Goal: Task Accomplishment & Management: Manage account settings

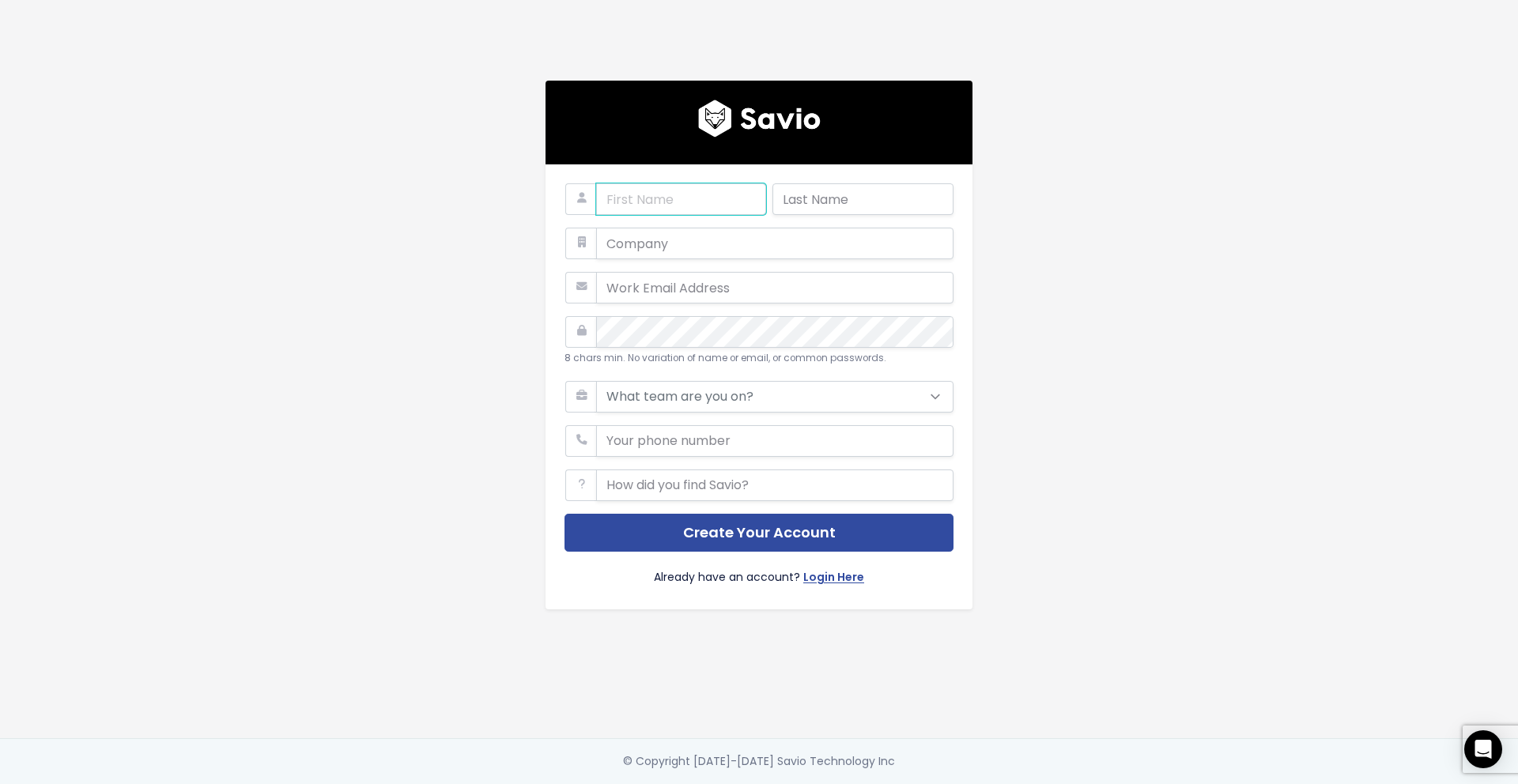
click at [669, 185] on input "text" at bounding box center [681, 199] width 170 height 31
click at [652, 207] on input "text" at bounding box center [681, 199] width 170 height 31
type input "Integ"
click at [830, 202] on input "text" at bounding box center [863, 199] width 181 height 31
type input "Zylker"
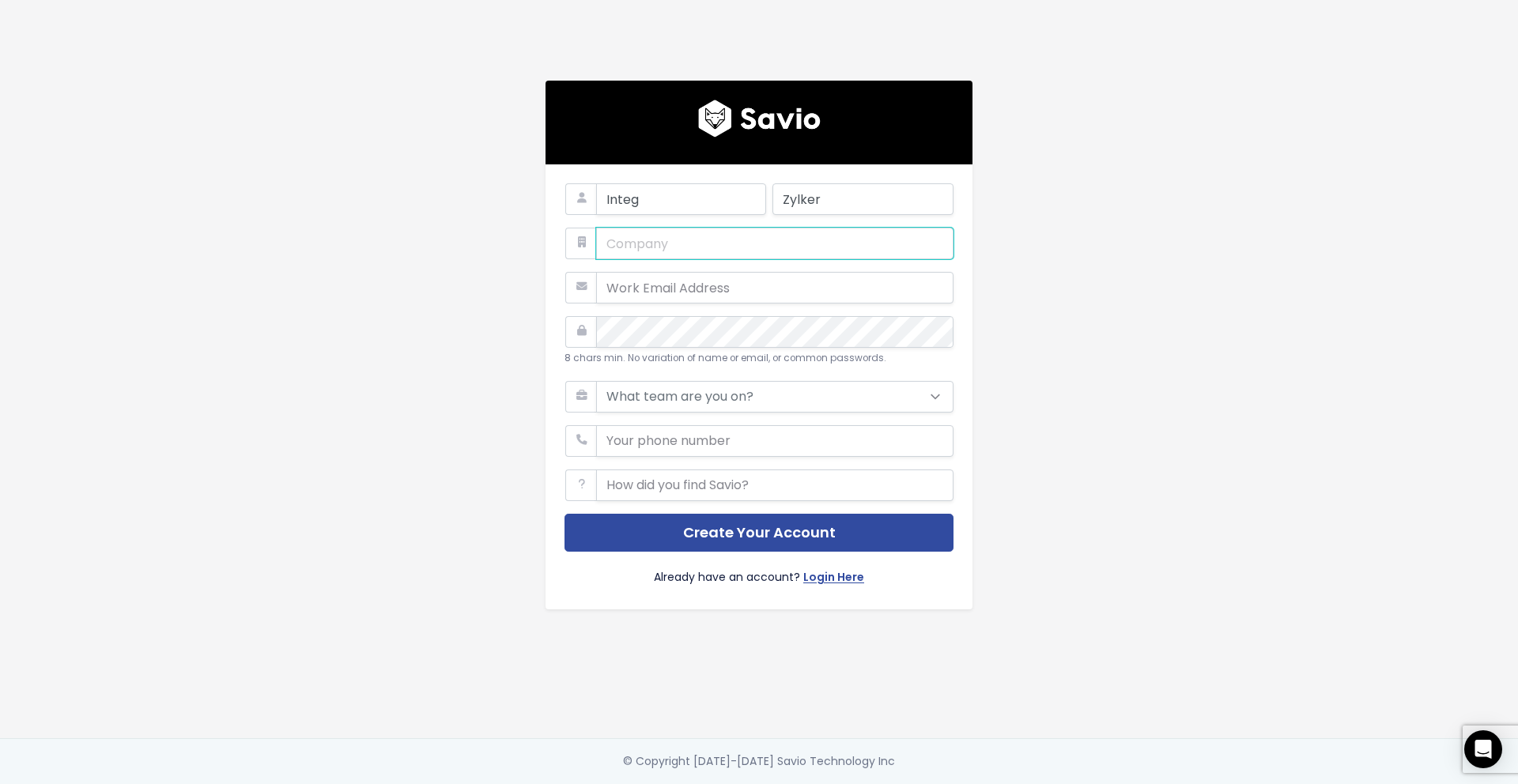
click at [800, 243] on input "text" at bounding box center [775, 243] width 357 height 31
type input "Zylker"
click at [730, 298] on input "email" at bounding box center [775, 287] width 357 height 31
type input "integration@zylker.com"
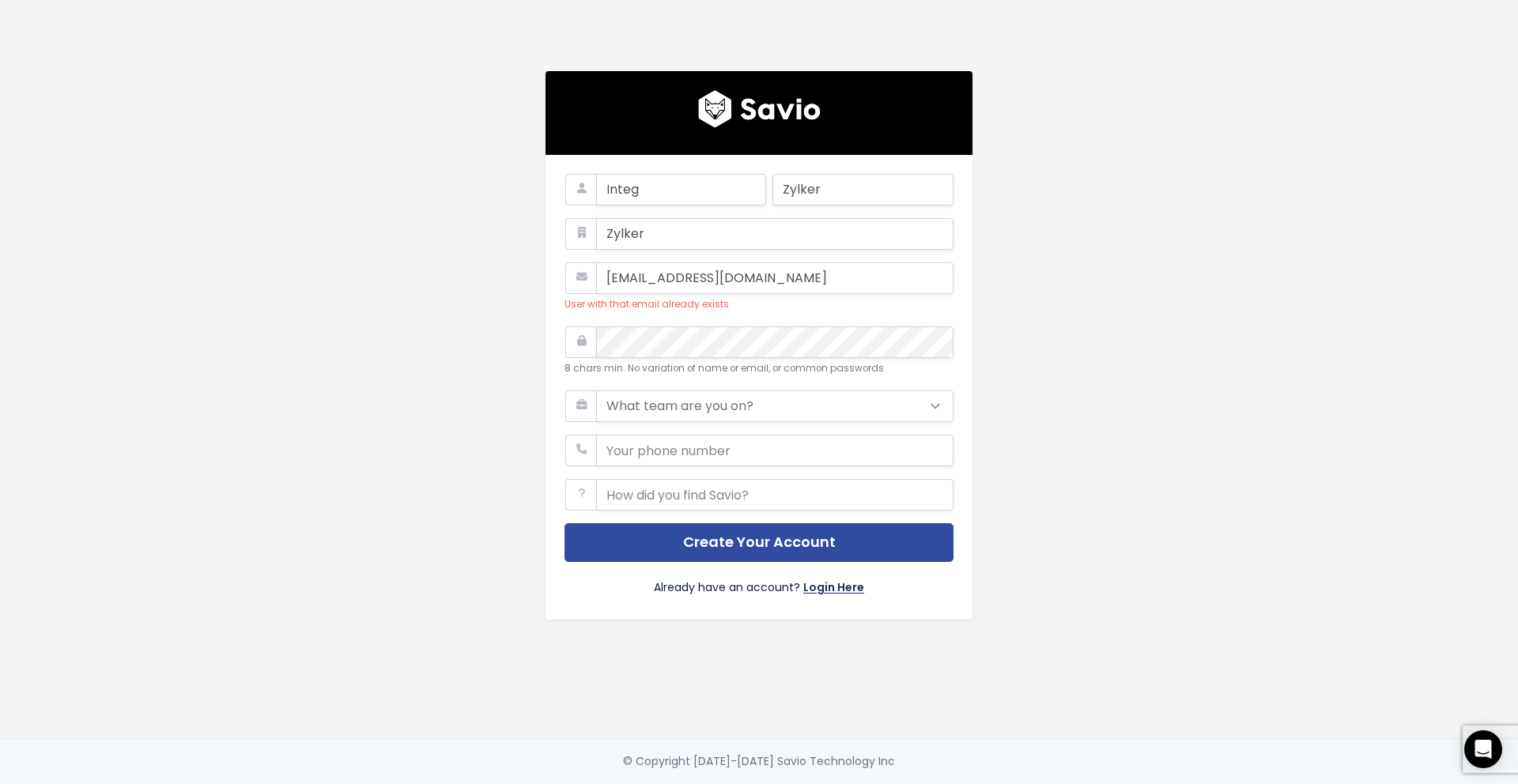
click at [839, 588] on link "Login Here" at bounding box center [834, 588] width 61 height 23
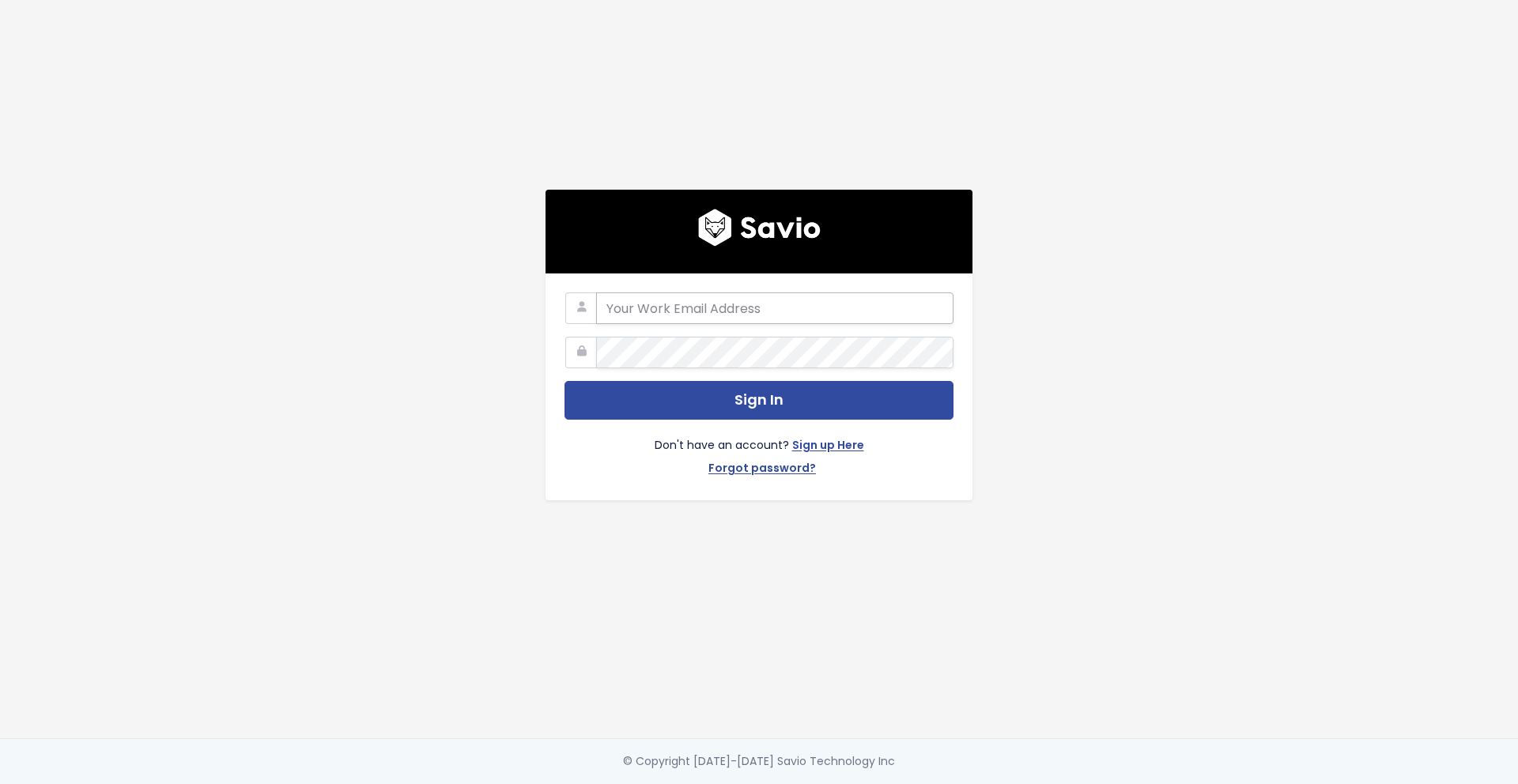
type input "[EMAIL_ADDRESS][DOMAIN_NAME]"
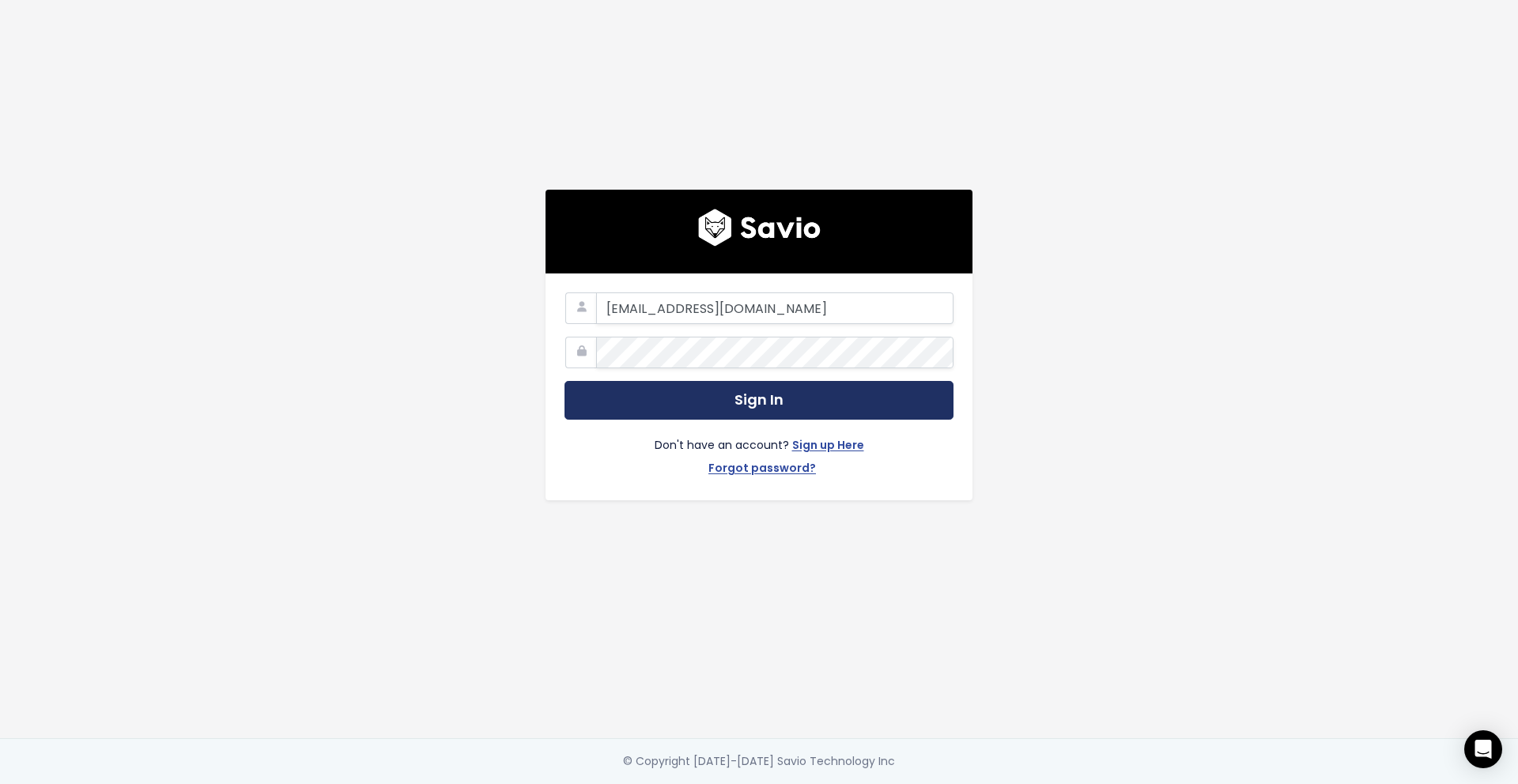
click at [695, 398] on button "Sign In" at bounding box center [758, 400] width 389 height 39
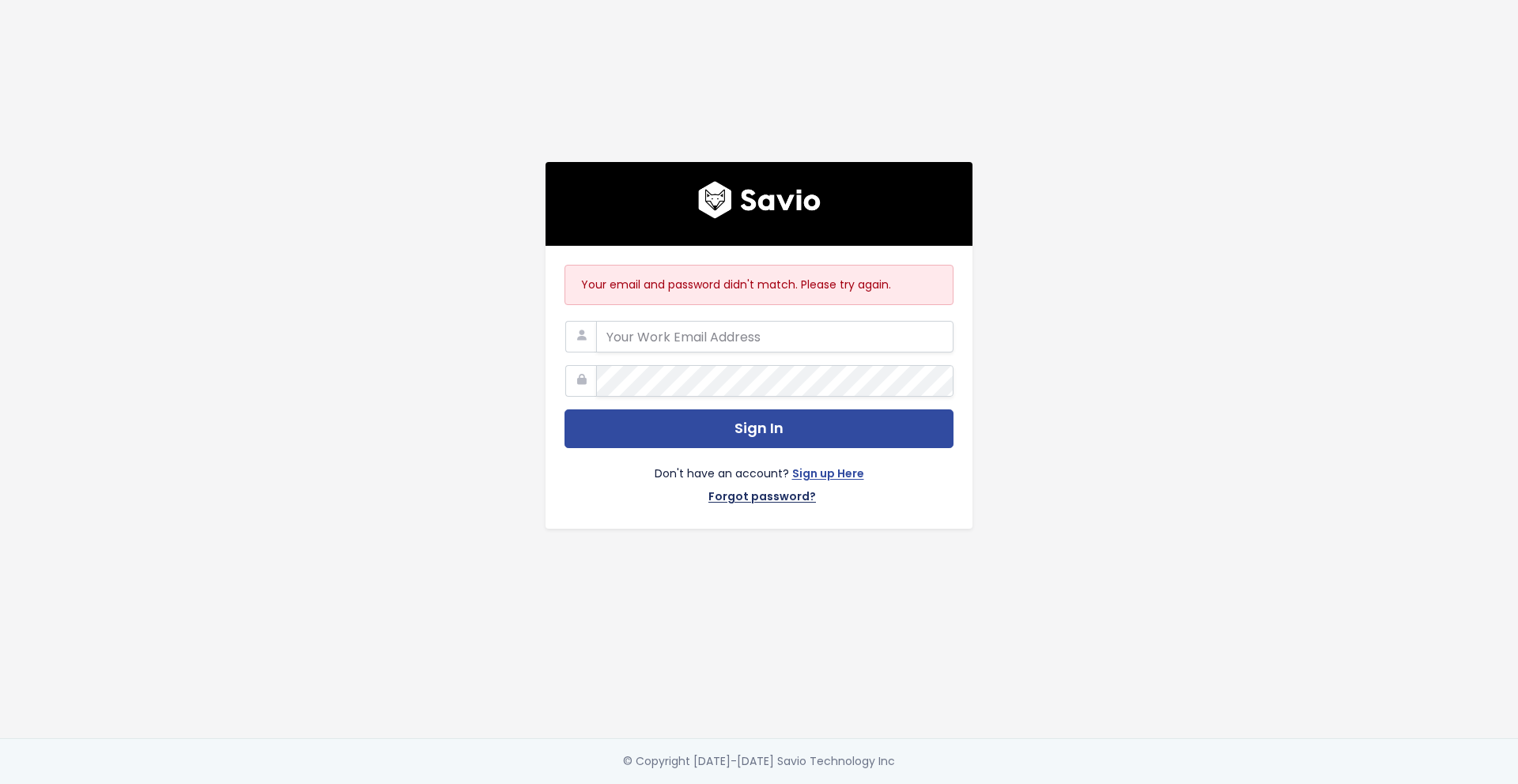
click at [785, 495] on link "Forgot password?" at bounding box center [762, 498] width 108 height 23
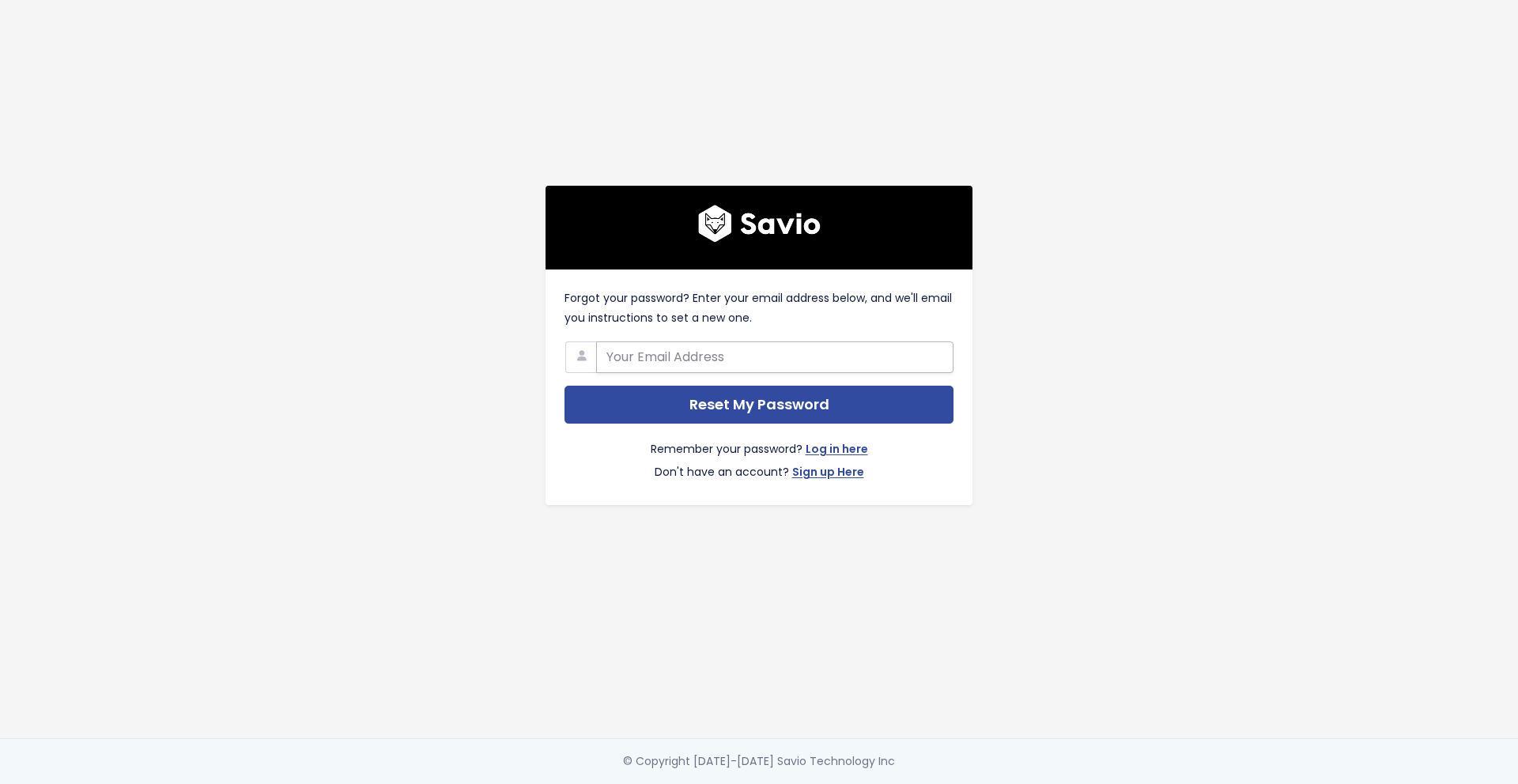
click at [673, 356] on input "text" at bounding box center [775, 356] width 357 height 31
type input "integration@zylker.com"
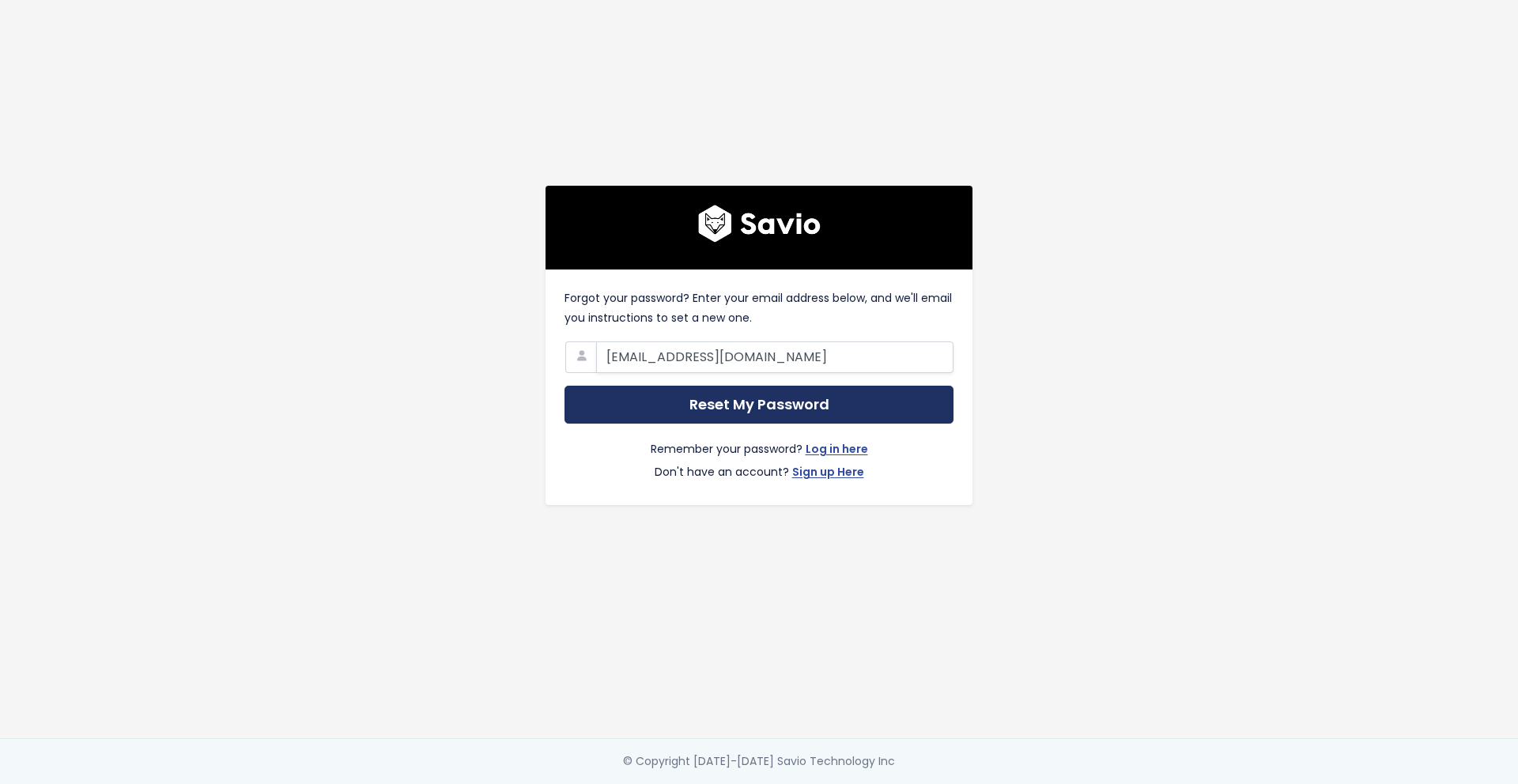
click at [716, 409] on input "Reset My Password" at bounding box center [758, 405] width 389 height 39
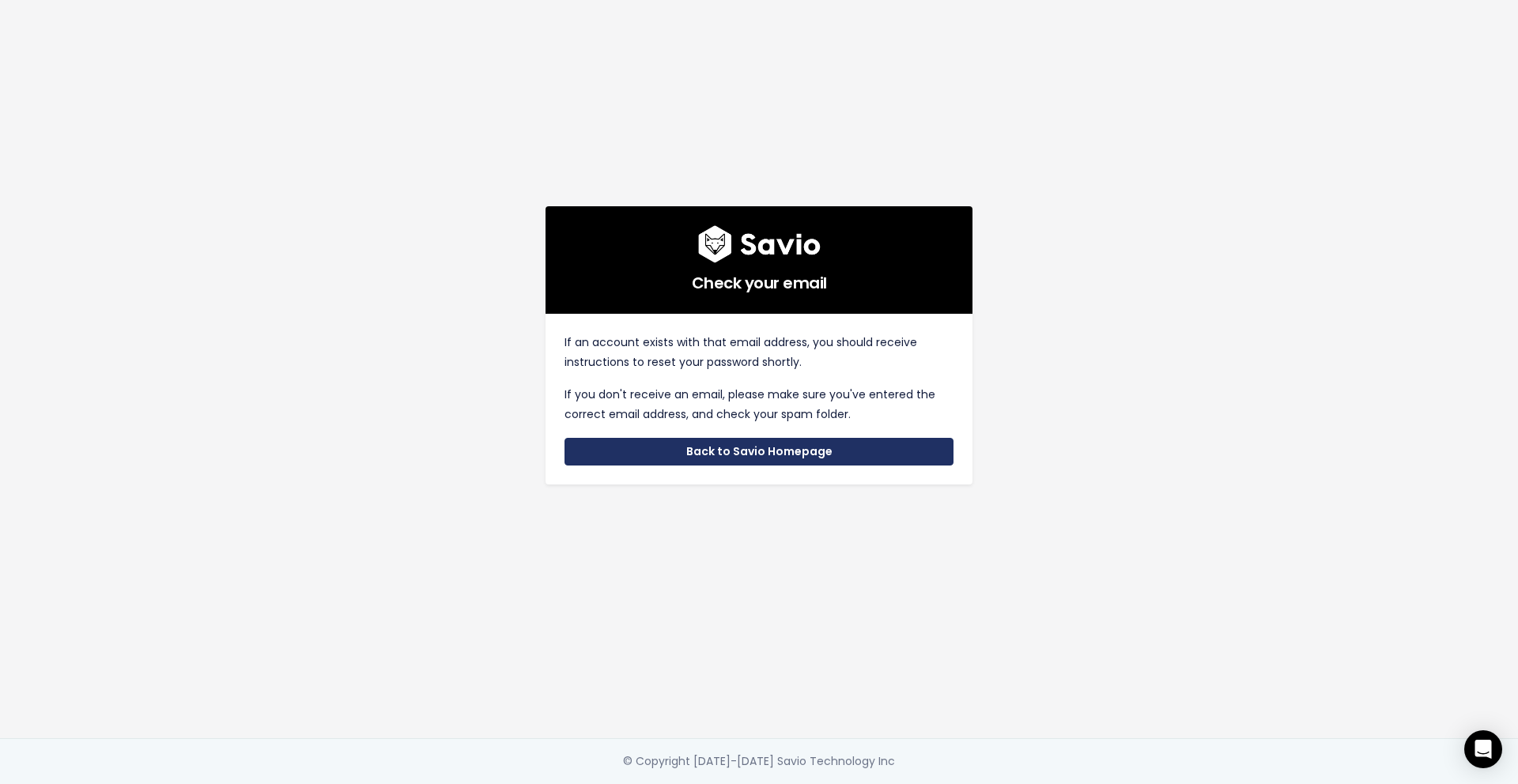
click at [656, 458] on link "Back to Savio Homepage" at bounding box center [758, 452] width 389 height 29
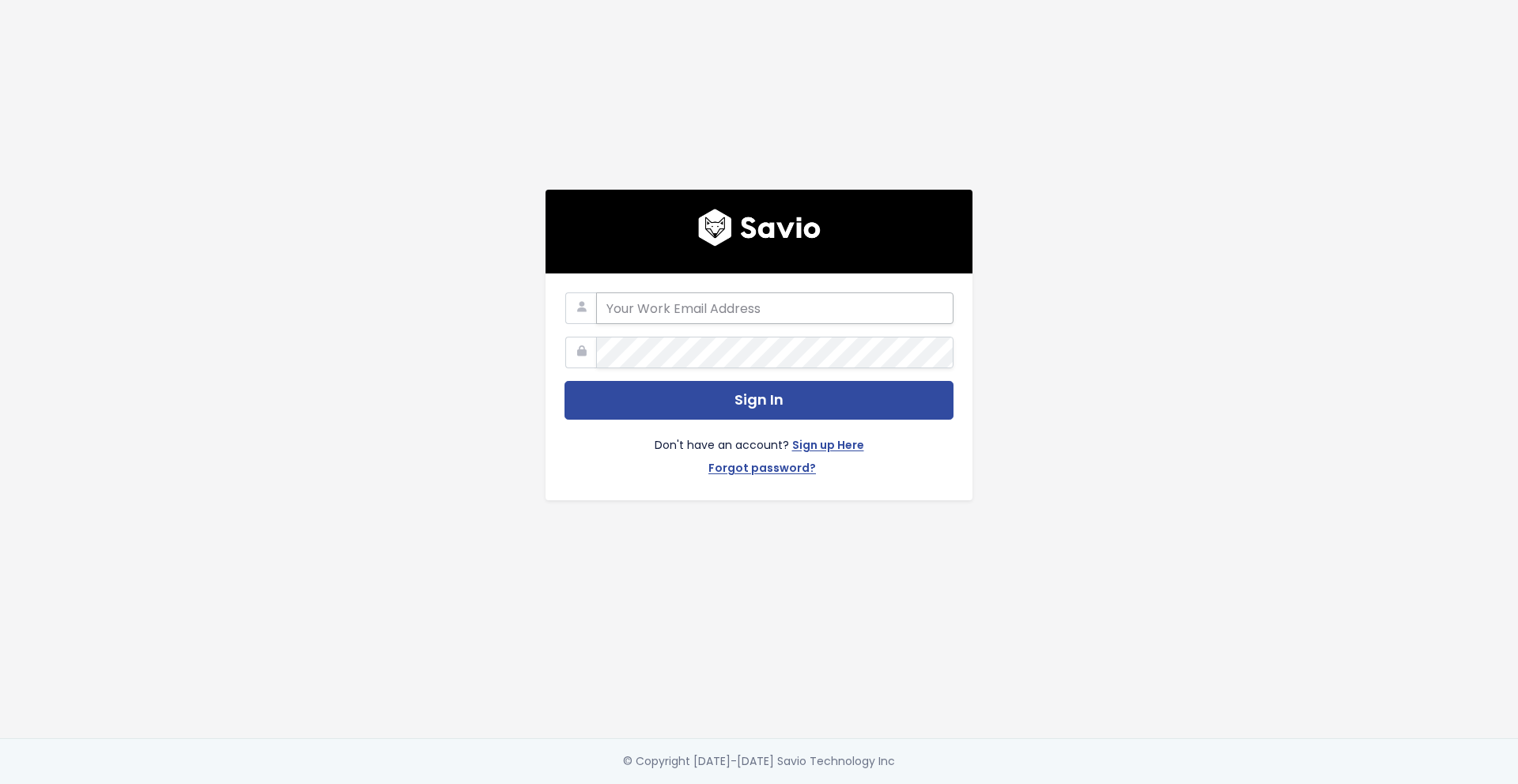
click at [729, 306] on input "email" at bounding box center [775, 307] width 357 height 31
type input "integration@zylker.com"
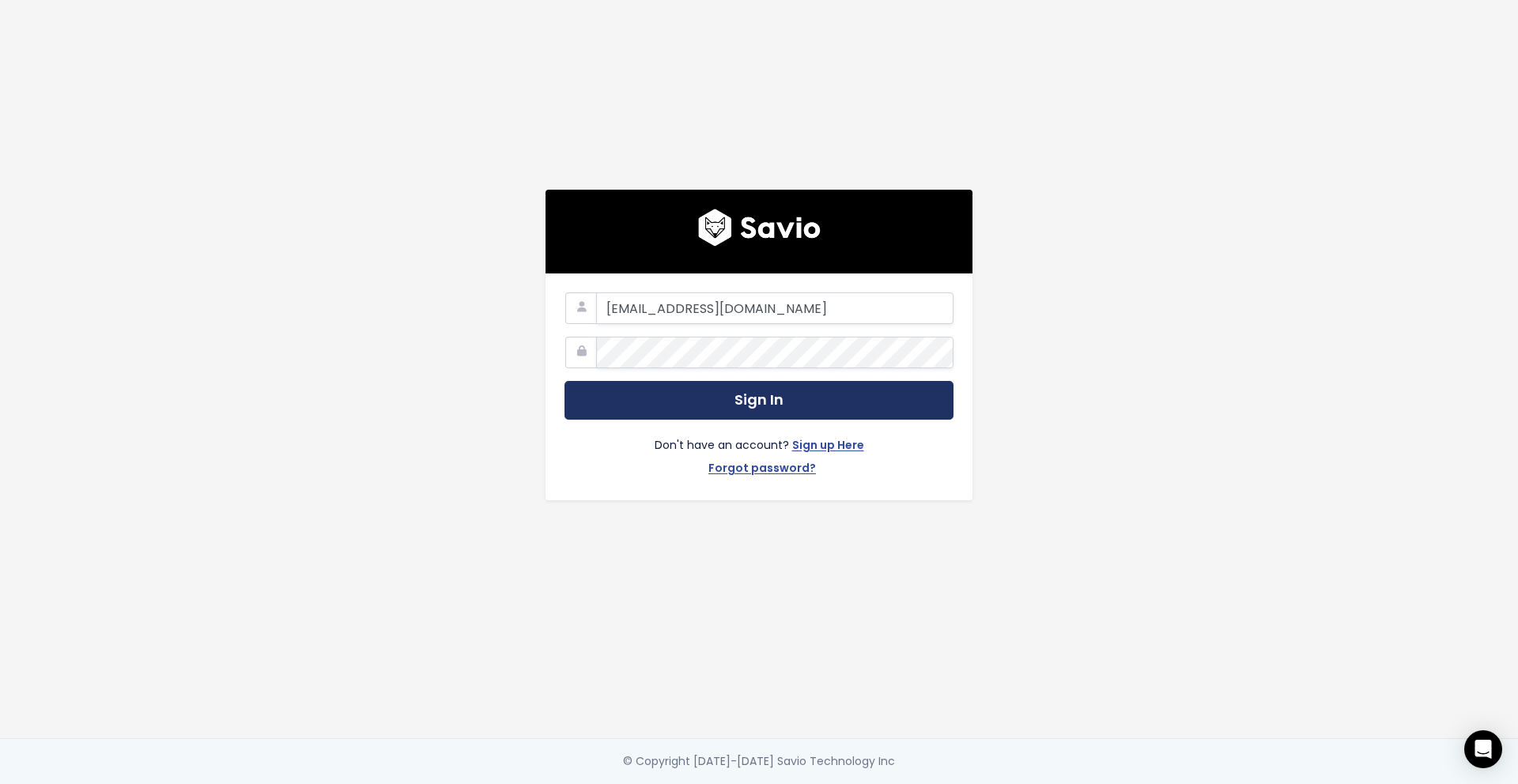
click at [707, 416] on button "Sign In" at bounding box center [758, 400] width 389 height 39
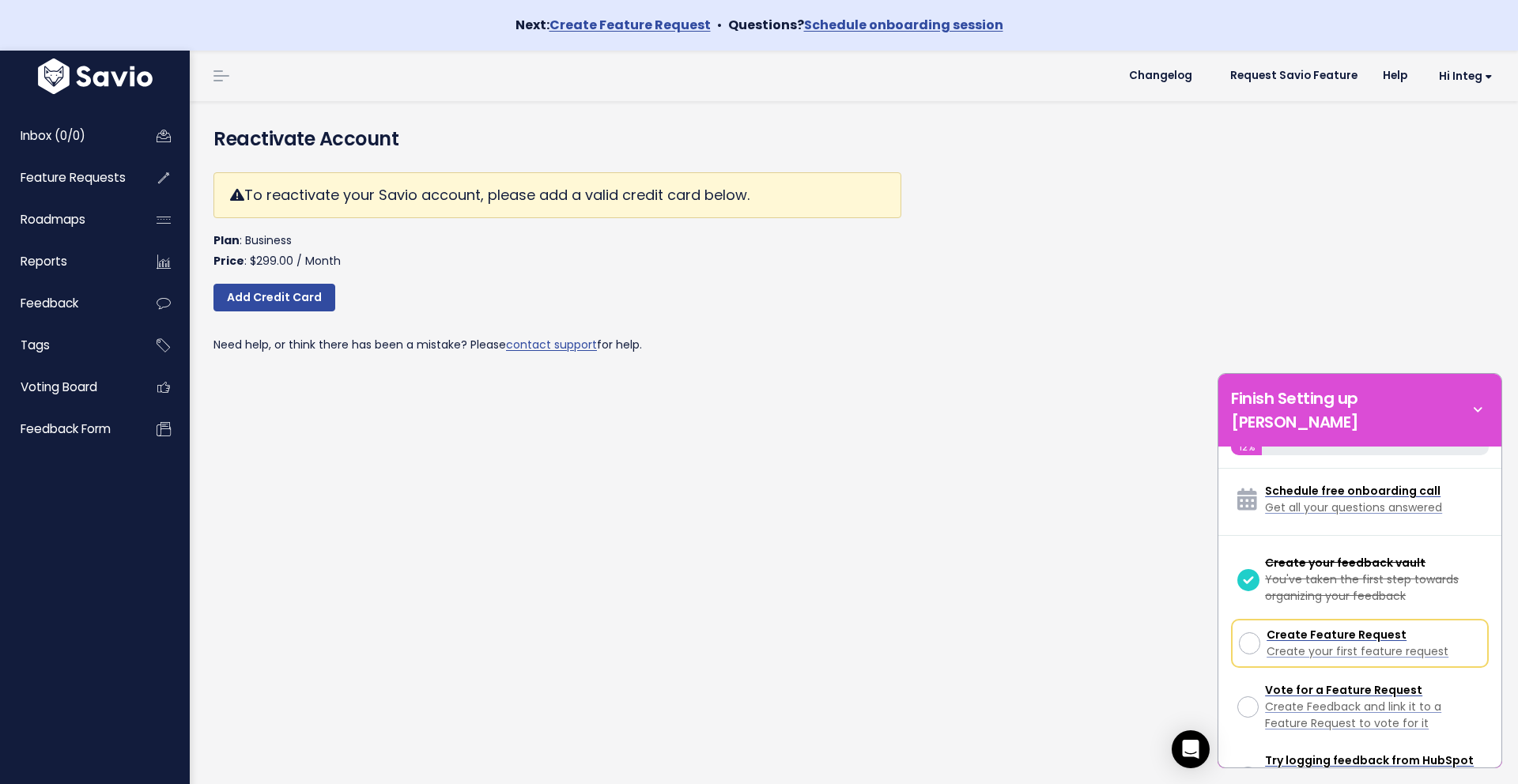
scroll to position [46, 0]
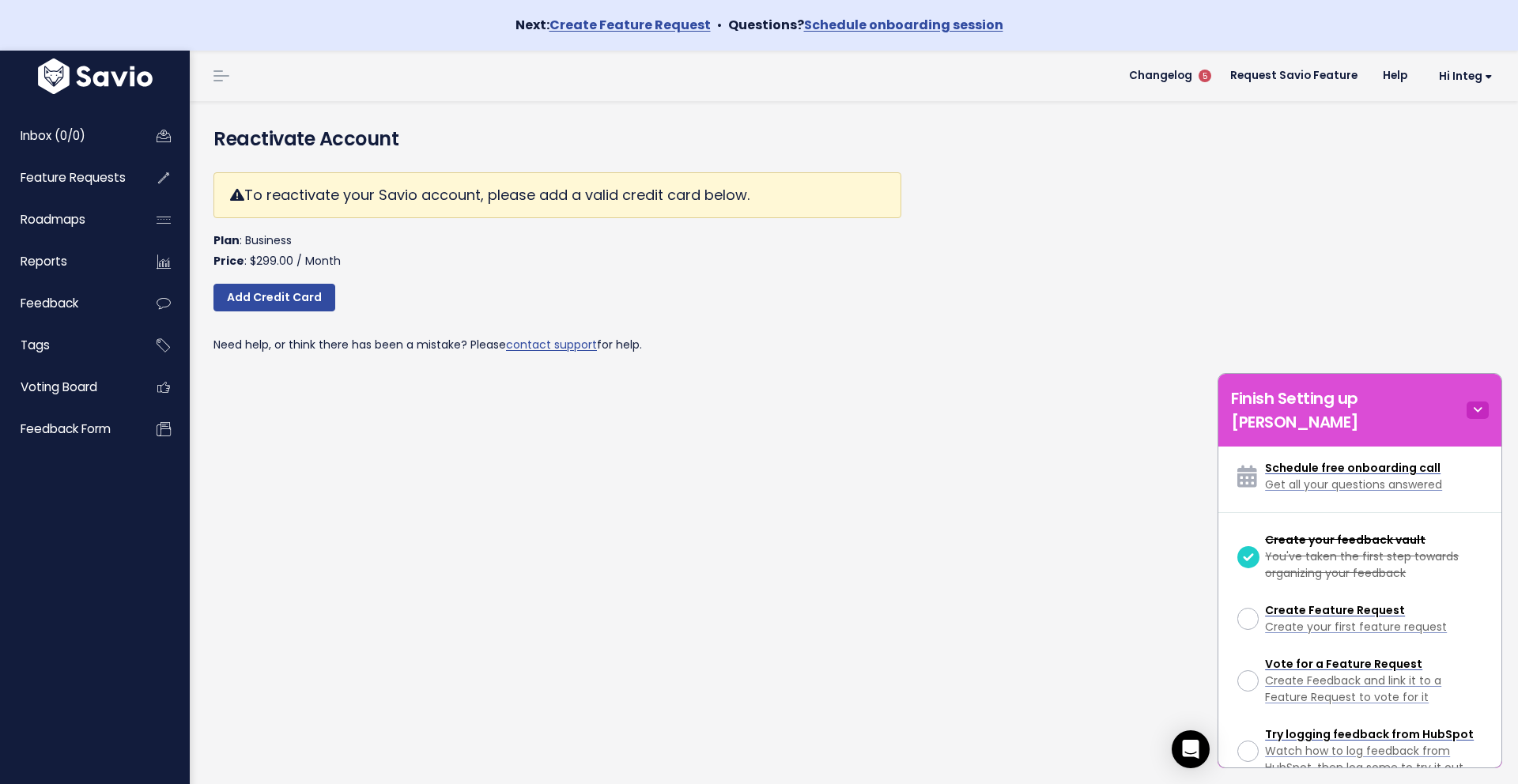
click at [1474, 401] on icon at bounding box center [1477, 410] width 22 height 18
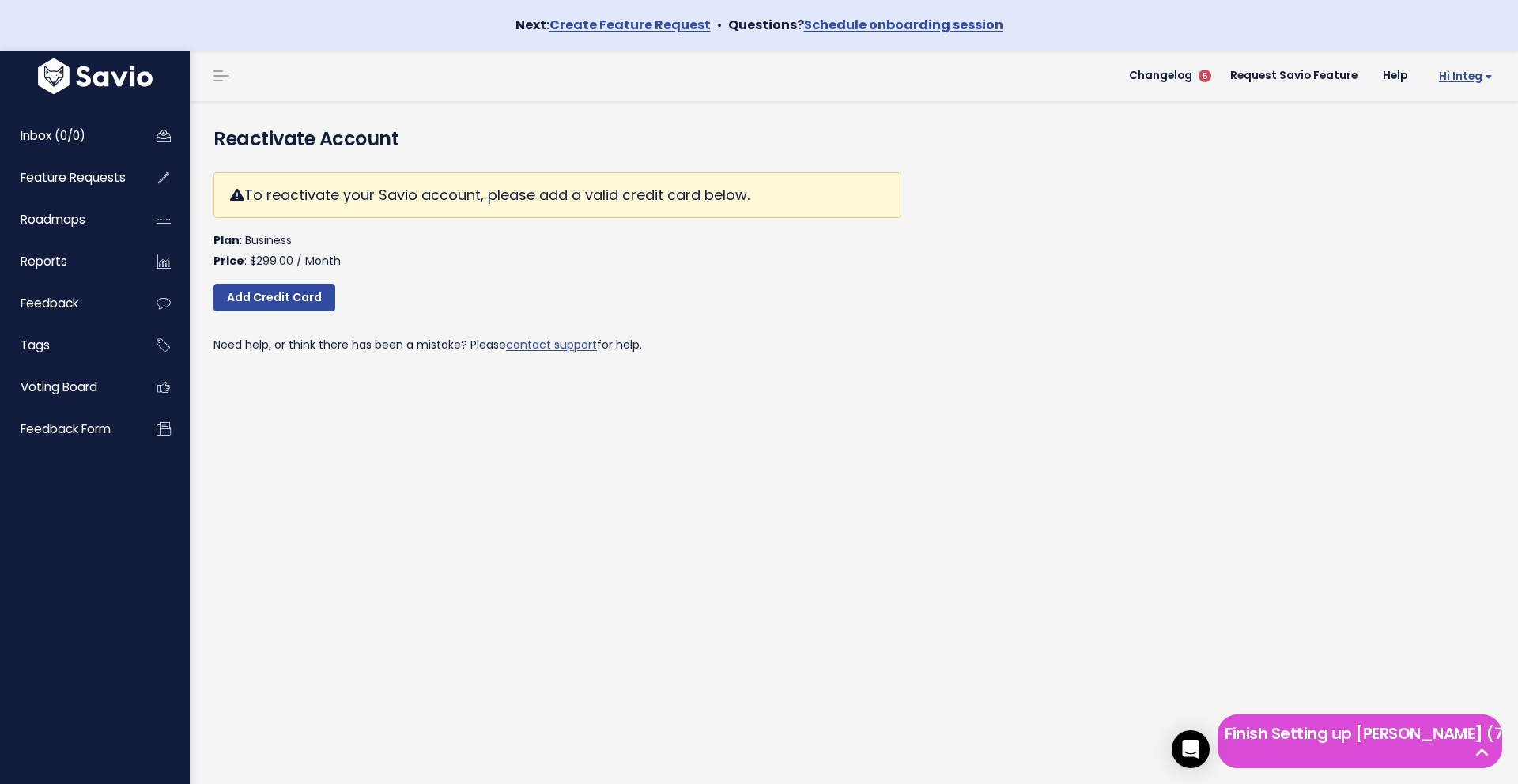
click at [1488, 68] on link "Hi integ" at bounding box center [1462, 76] width 86 height 25
click at [1430, 275] on link "API Access" at bounding box center [1440, 276] width 116 height 30
click at [1481, 80] on span "Hi integ" at bounding box center [1465, 76] width 53 height 12
click at [1436, 276] on link "API Access" at bounding box center [1440, 276] width 116 height 30
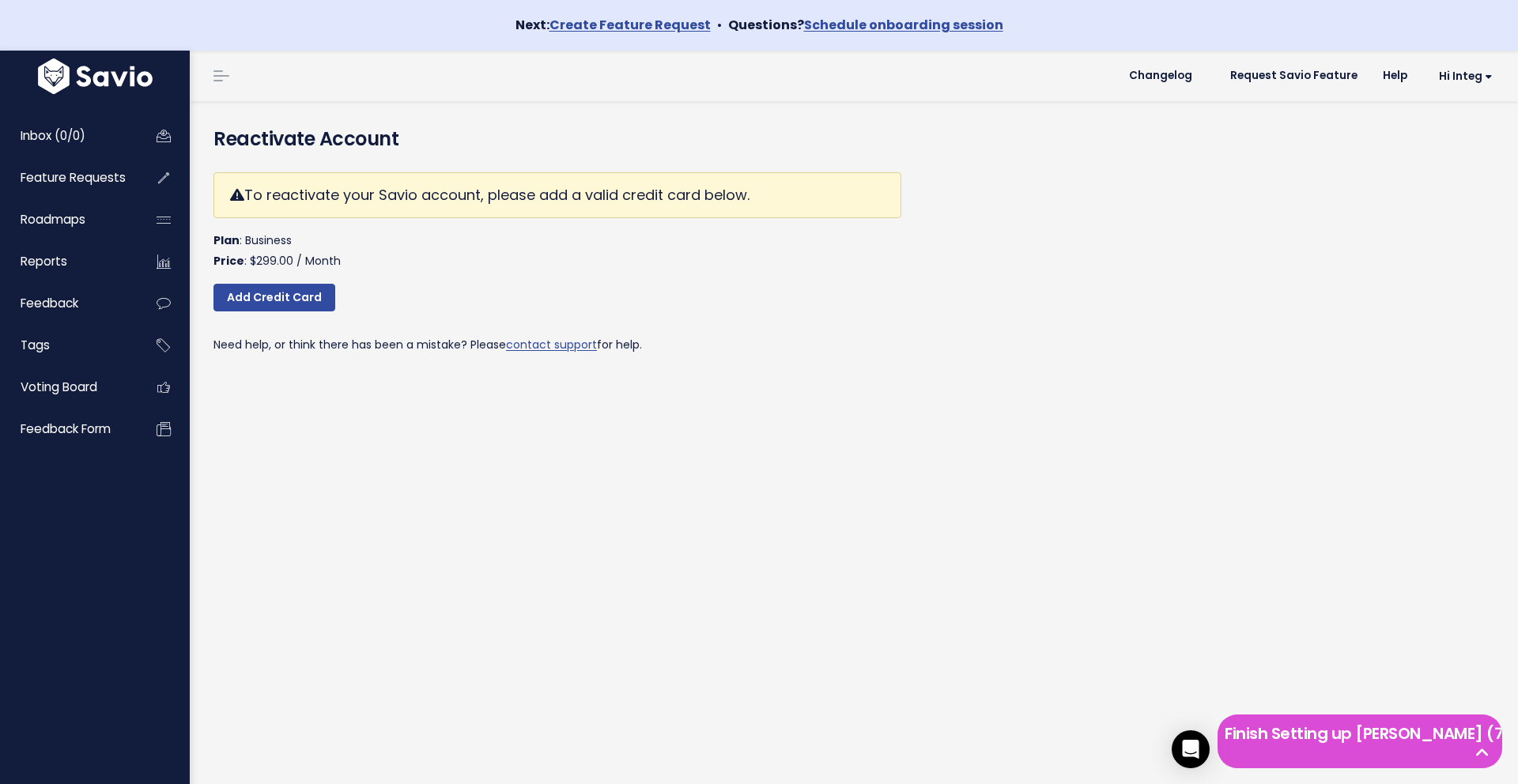
scroll to position [51, 0]
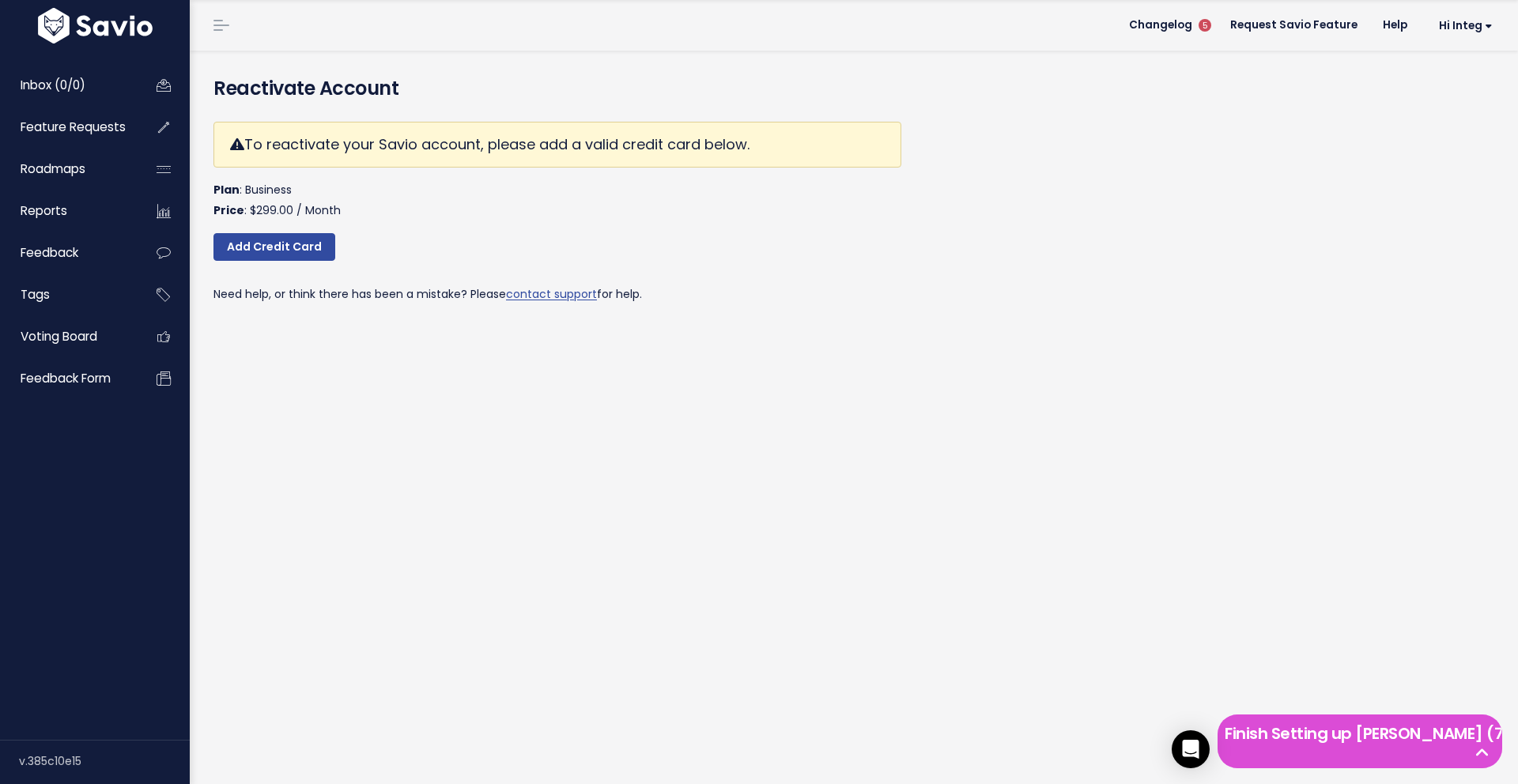
drag, startPoint x: 246, startPoint y: 134, endPoint x: 819, endPoint y: 164, distance: 573.8
click at [819, 164] on div "To reactivate your Savio account, please add a valid credit card below." at bounding box center [557, 145] width 688 height 46
click at [37, 333] on span "Voting Board" at bounding box center [58, 336] width 77 height 17
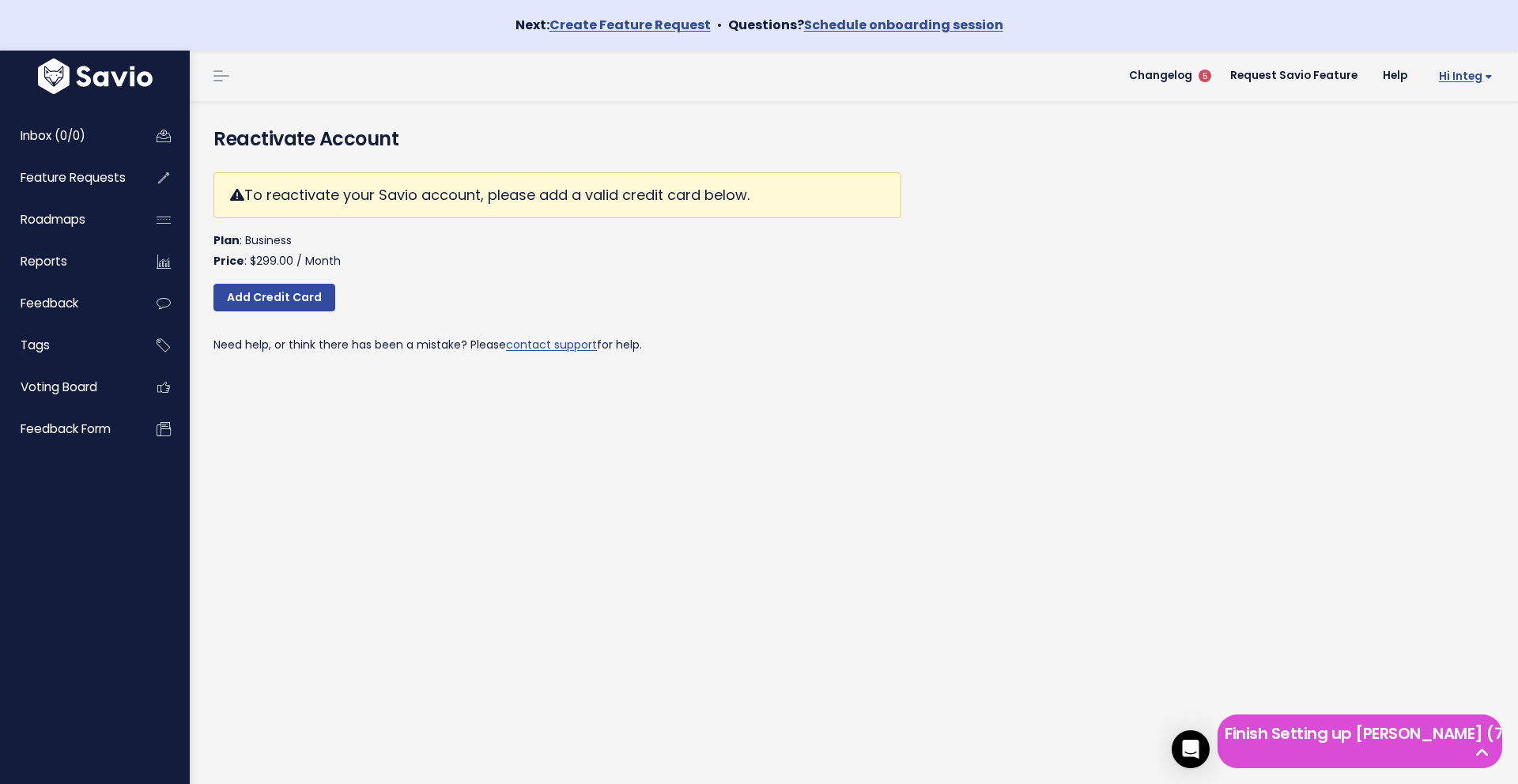
click at [1498, 71] on link "Hi integ" at bounding box center [1462, 76] width 86 height 25
click at [1482, 270] on link "API Access" at bounding box center [1440, 276] width 116 height 30
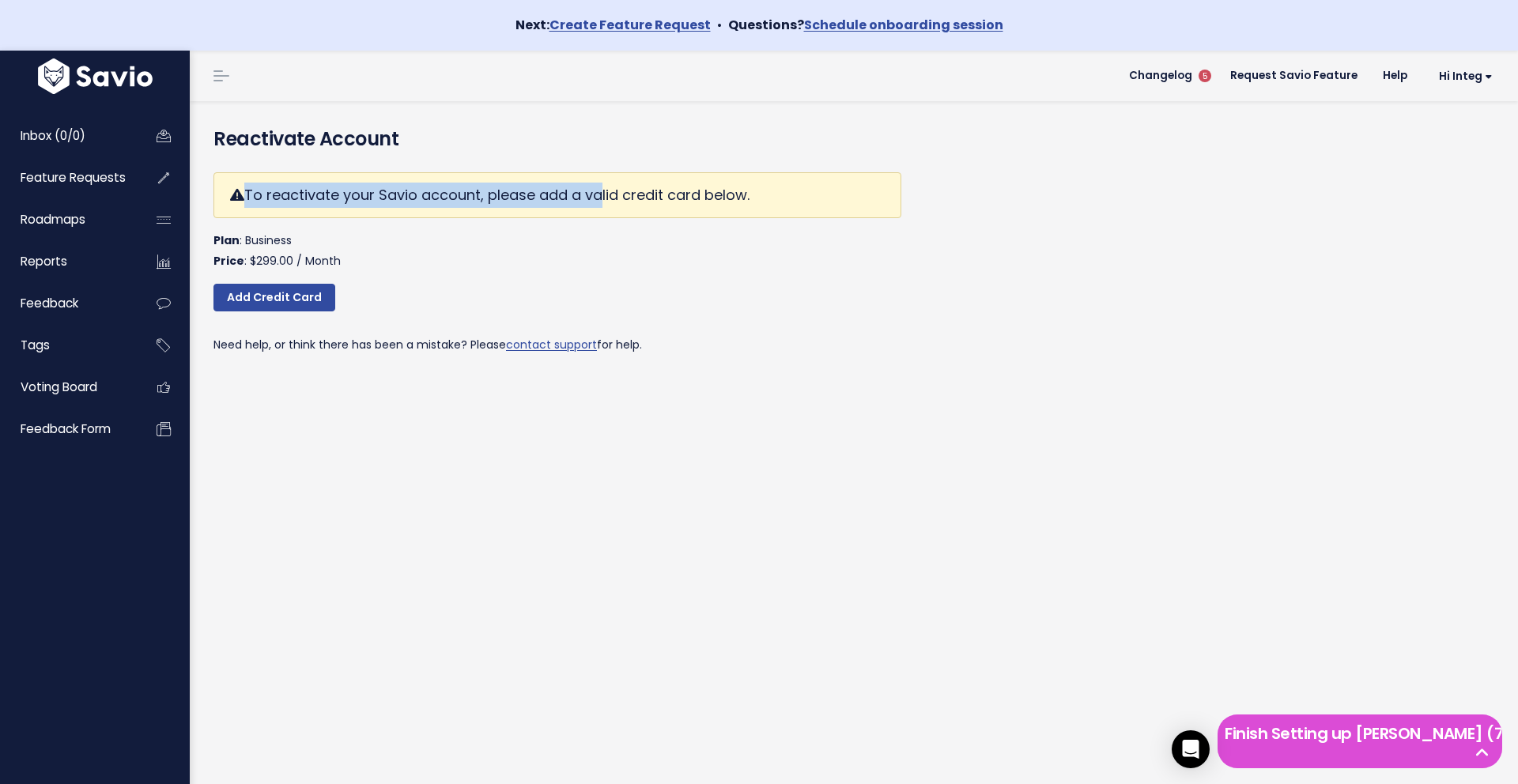
drag, startPoint x: 245, startPoint y: 198, endPoint x: 599, endPoint y: 183, distance: 354.3
click at [599, 183] on div "To reactivate your Savio account, please add a valid credit card below." at bounding box center [557, 195] width 688 height 46
click at [618, 163] on div "To reactivate your Savio account, please add a valid credit card below. Plan : …" at bounding box center [557, 263] width 688 height 207
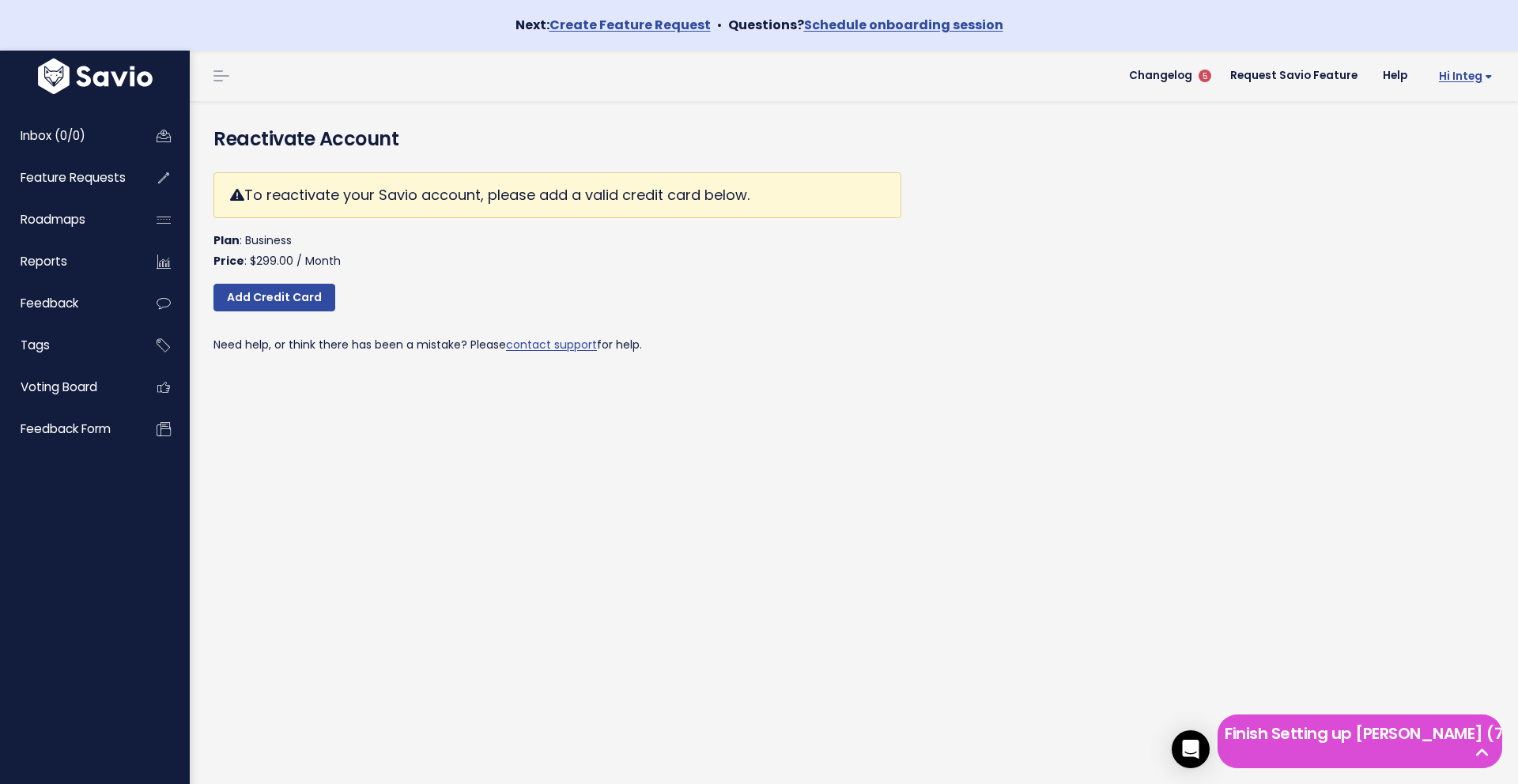
click at [1467, 79] on span "Hi integ" at bounding box center [1465, 76] width 53 height 12
click at [1435, 241] on link "Billing" at bounding box center [1440, 246] width 116 height 30
click at [1486, 76] on span "Hi integ" at bounding box center [1465, 76] width 53 height 12
click at [1445, 269] on link "API Access" at bounding box center [1440, 276] width 116 height 30
click at [299, 304] on link "Add Credit Card" at bounding box center [274, 298] width 122 height 29
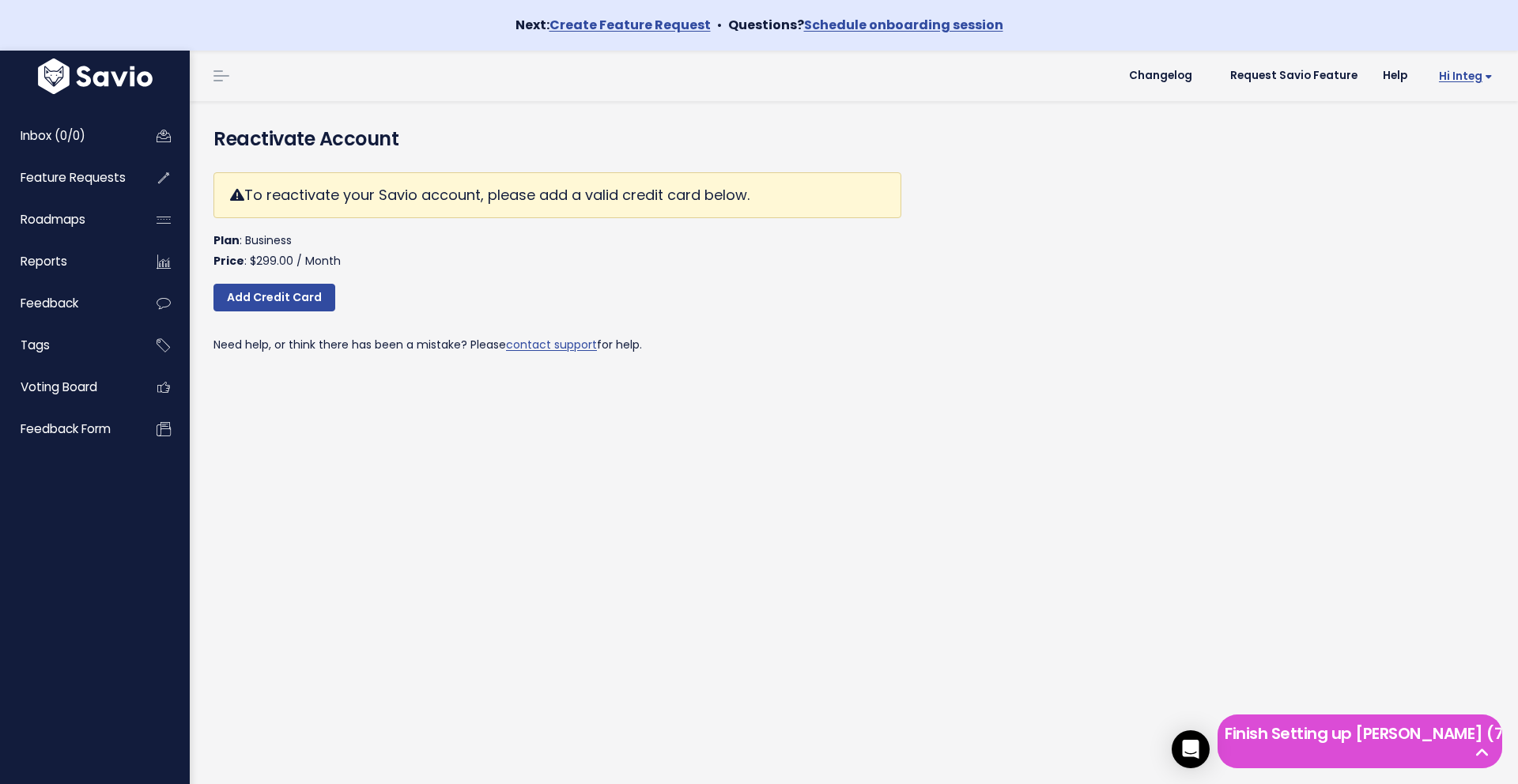
click at [1491, 80] on span "Hi integ" at bounding box center [1465, 76] width 53 height 12
click at [1443, 309] on link "Logout" at bounding box center [1440, 306] width 116 height 30
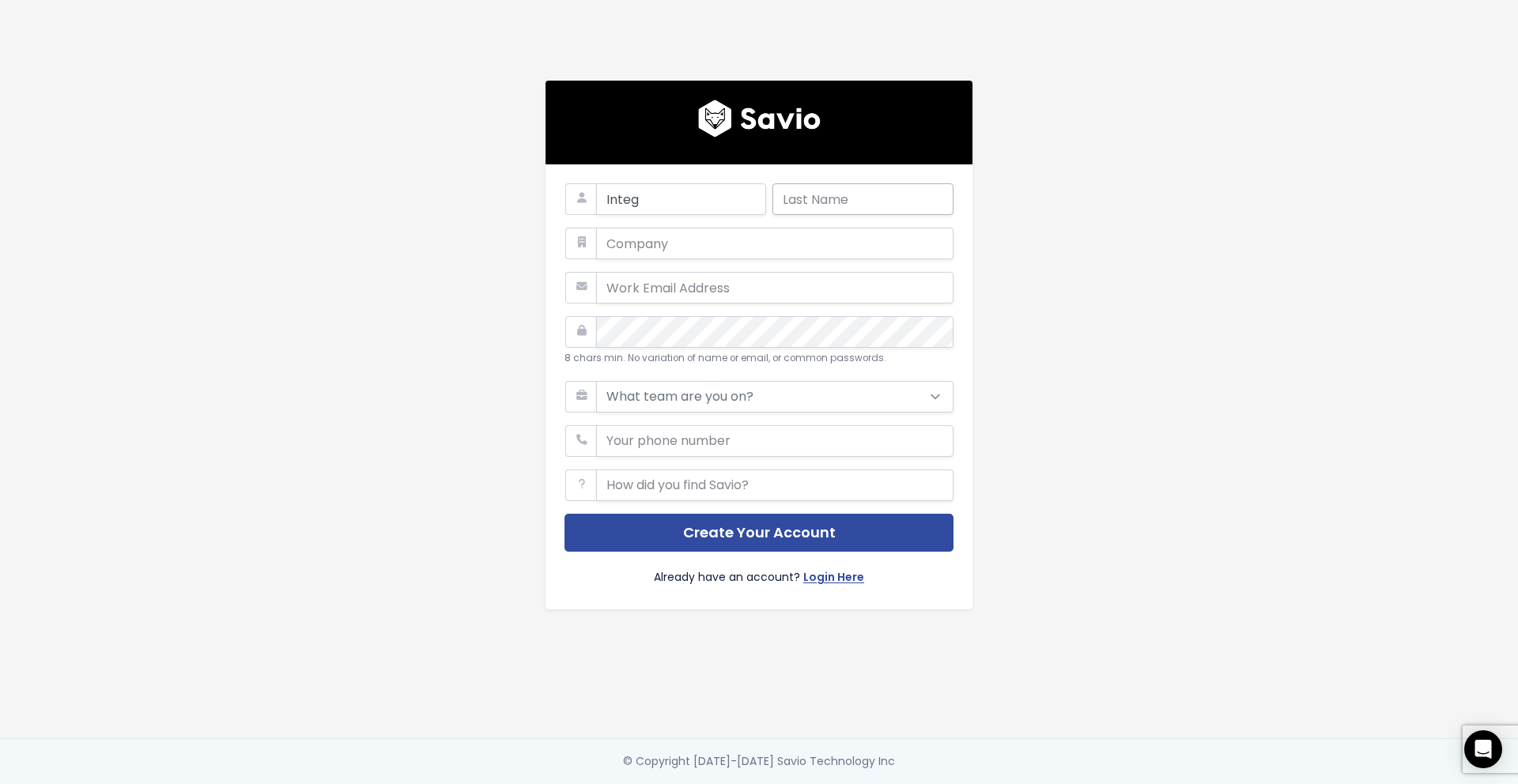
type input "Integ"
click at [841, 211] on input "text" at bounding box center [863, 199] width 181 height 31
type input "Office"
click at [789, 254] on input "text" at bounding box center [775, 243] width 357 height 31
type input "Integ"
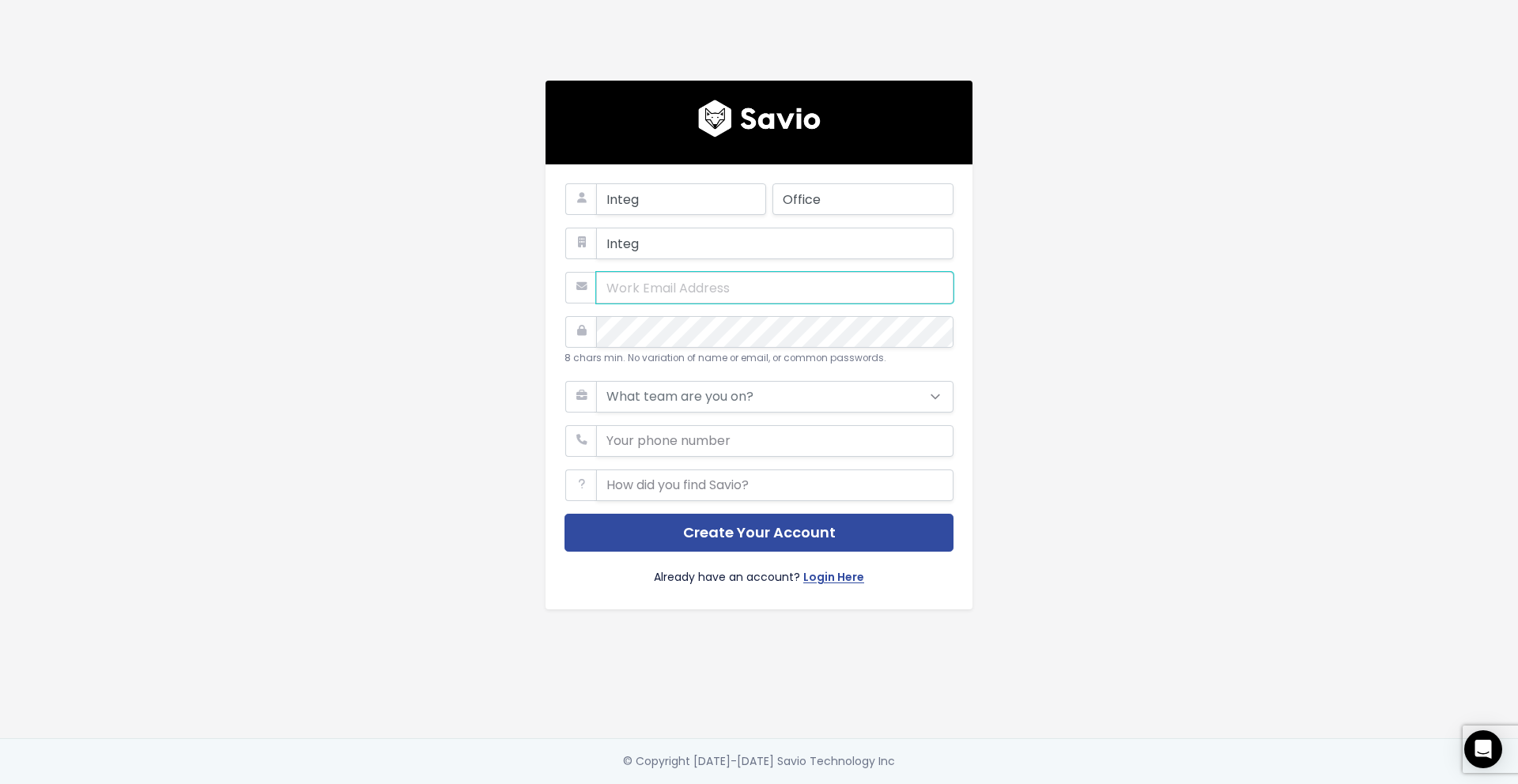
click at [774, 295] on input "email" at bounding box center [775, 287] width 357 height 31
type input "[EMAIL_ADDRESS][DOMAIN_NAME]"
click at [689, 395] on select "What team are you on? Support Product Sales Customer Success Marketing Other" at bounding box center [775, 396] width 357 height 31
select select "PRODUCT"
click at [596, 381] on select "What team are you on? Support Product Sales Customer Success Marketing Other" at bounding box center [775, 396] width 357 height 31
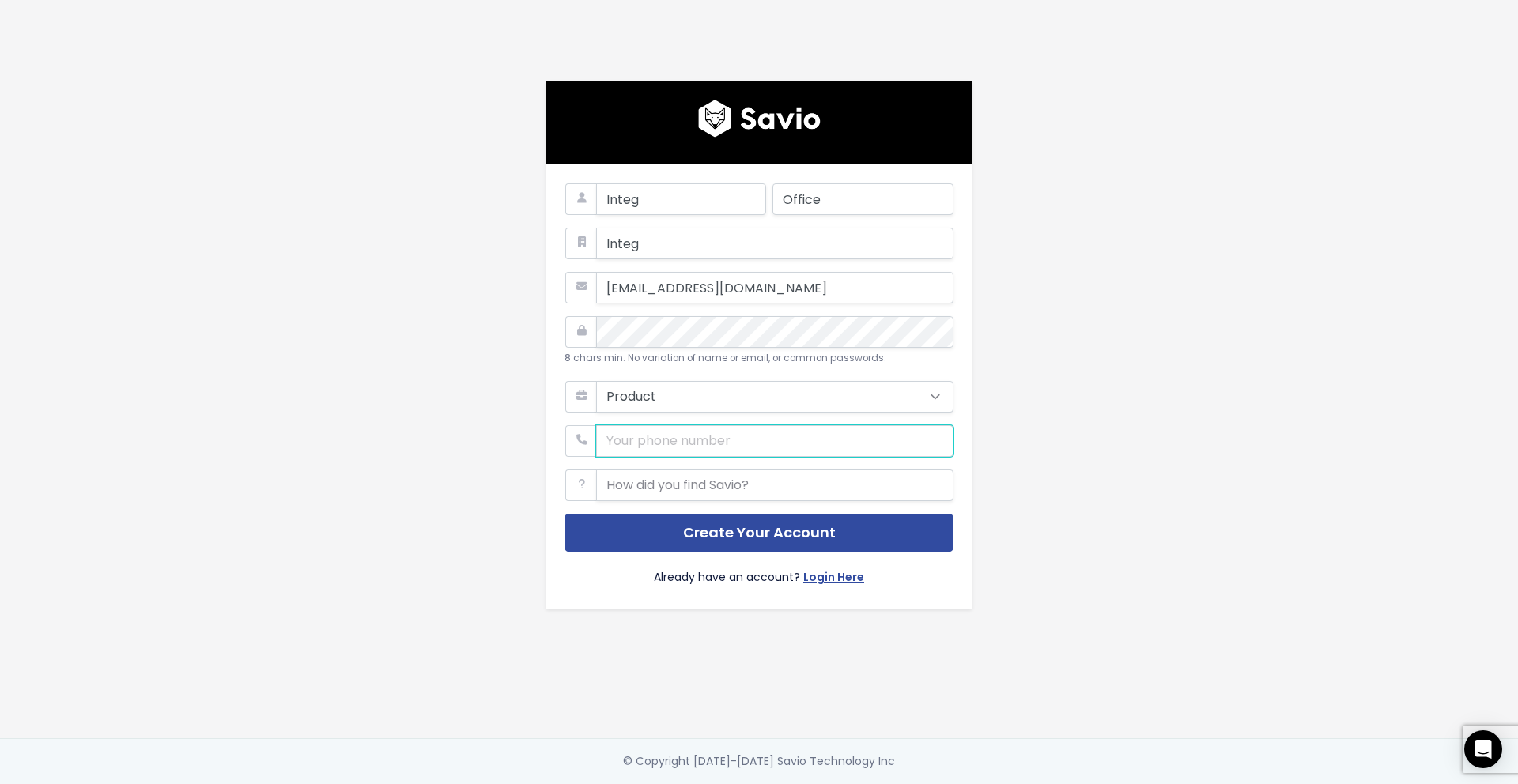
click at [679, 440] on input "phone" at bounding box center [775, 440] width 357 height 31
click at [658, 441] on input "phone" at bounding box center [775, 440] width 357 height 31
click at [653, 478] on input "text" at bounding box center [775, 484] width 357 height 31
paste input "prabhuraamofficeuse@gmail.com"
type input "prabhuraamofficeuse@gmail.com"
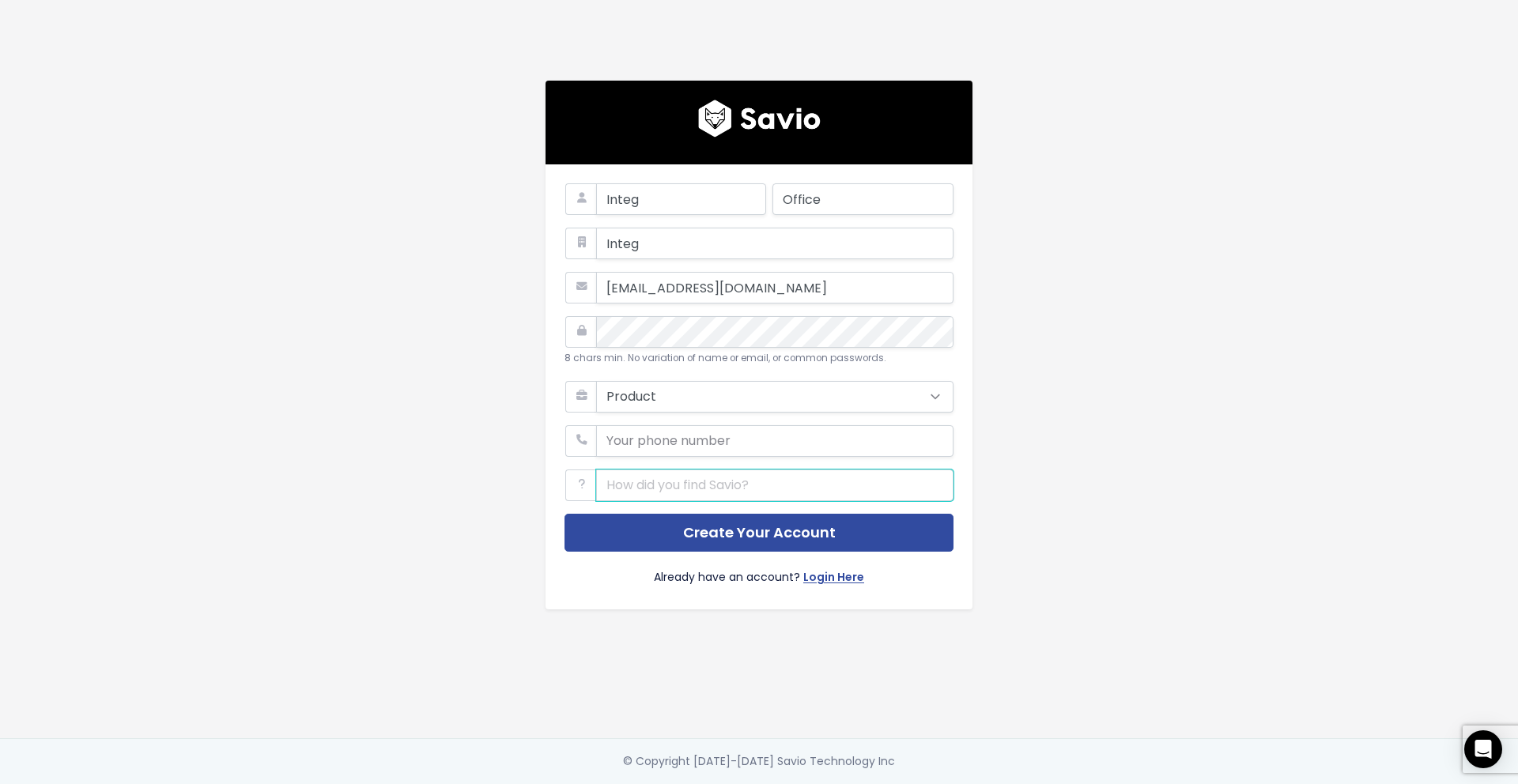
click at [673, 488] on input "text" at bounding box center [775, 484] width 357 height 31
type input "Online"
click at [695, 433] on input "phone" at bounding box center [775, 440] width 357 height 31
paste input "917428723247"
drag, startPoint x: 617, startPoint y: 438, endPoint x: 621, endPoint y: 482, distance: 44.2
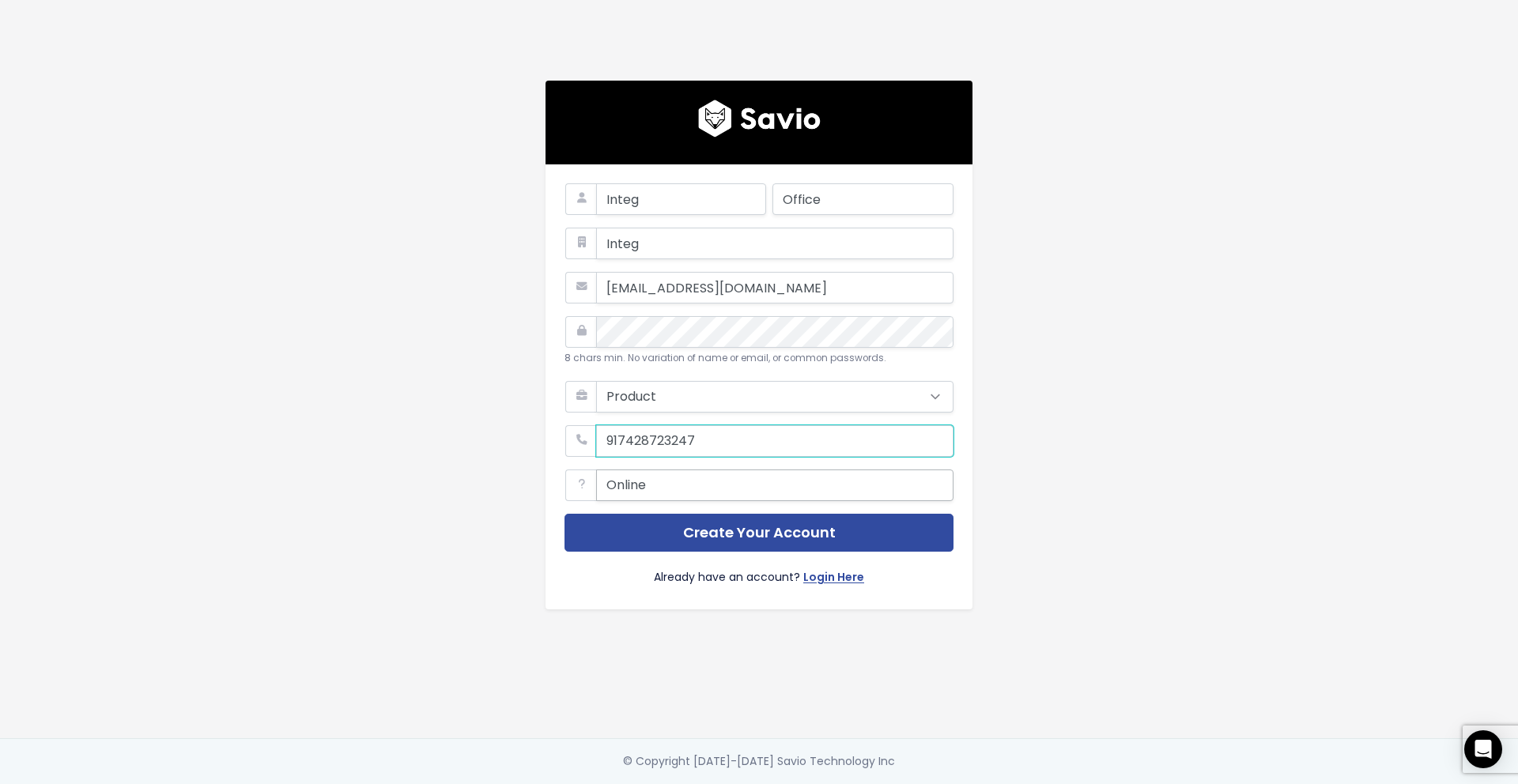
click at [617, 439] on input "phone" at bounding box center [775, 440] width 357 height 31
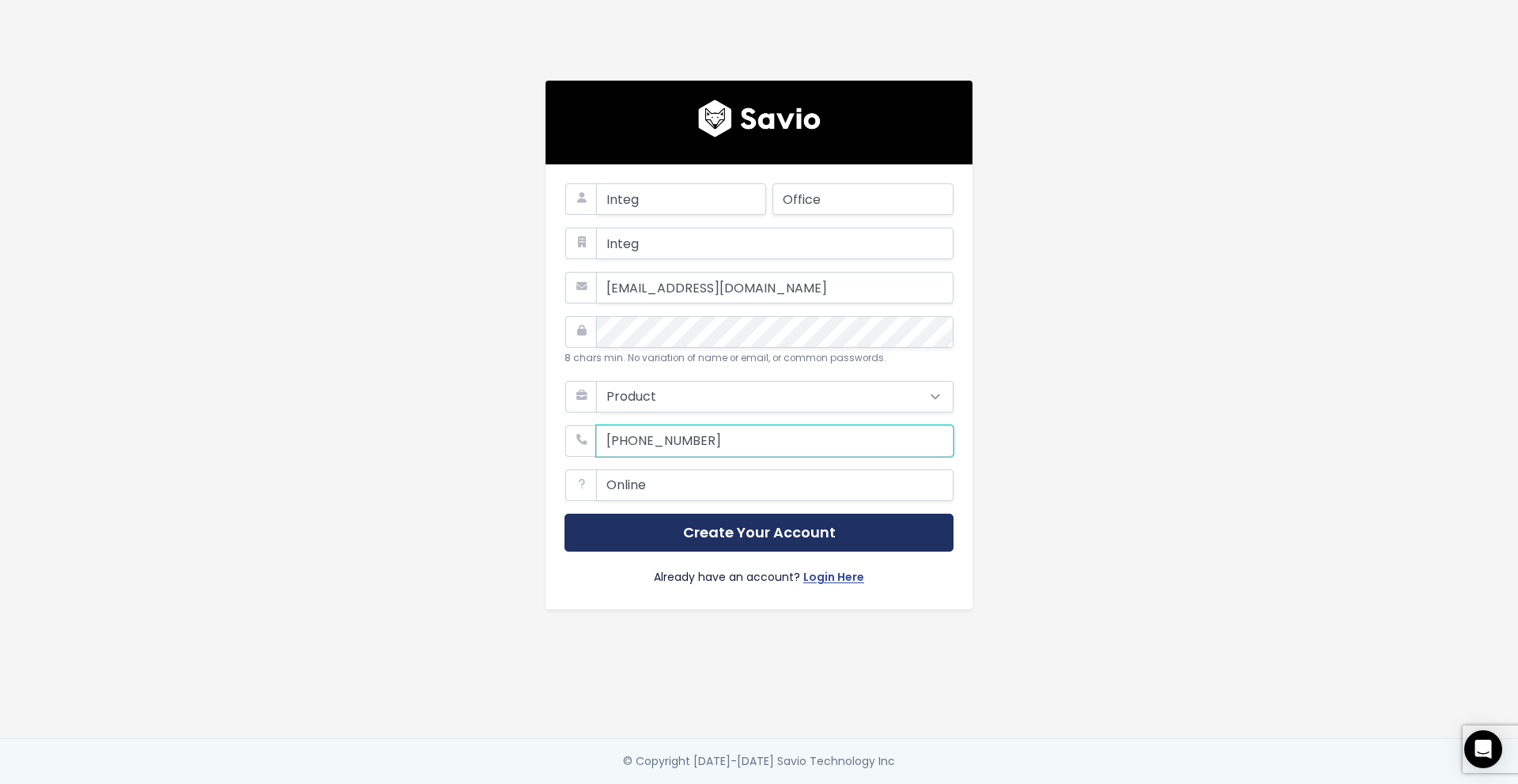
type input "+917428723247"
click at [733, 538] on button "Create Your Account" at bounding box center [758, 533] width 389 height 39
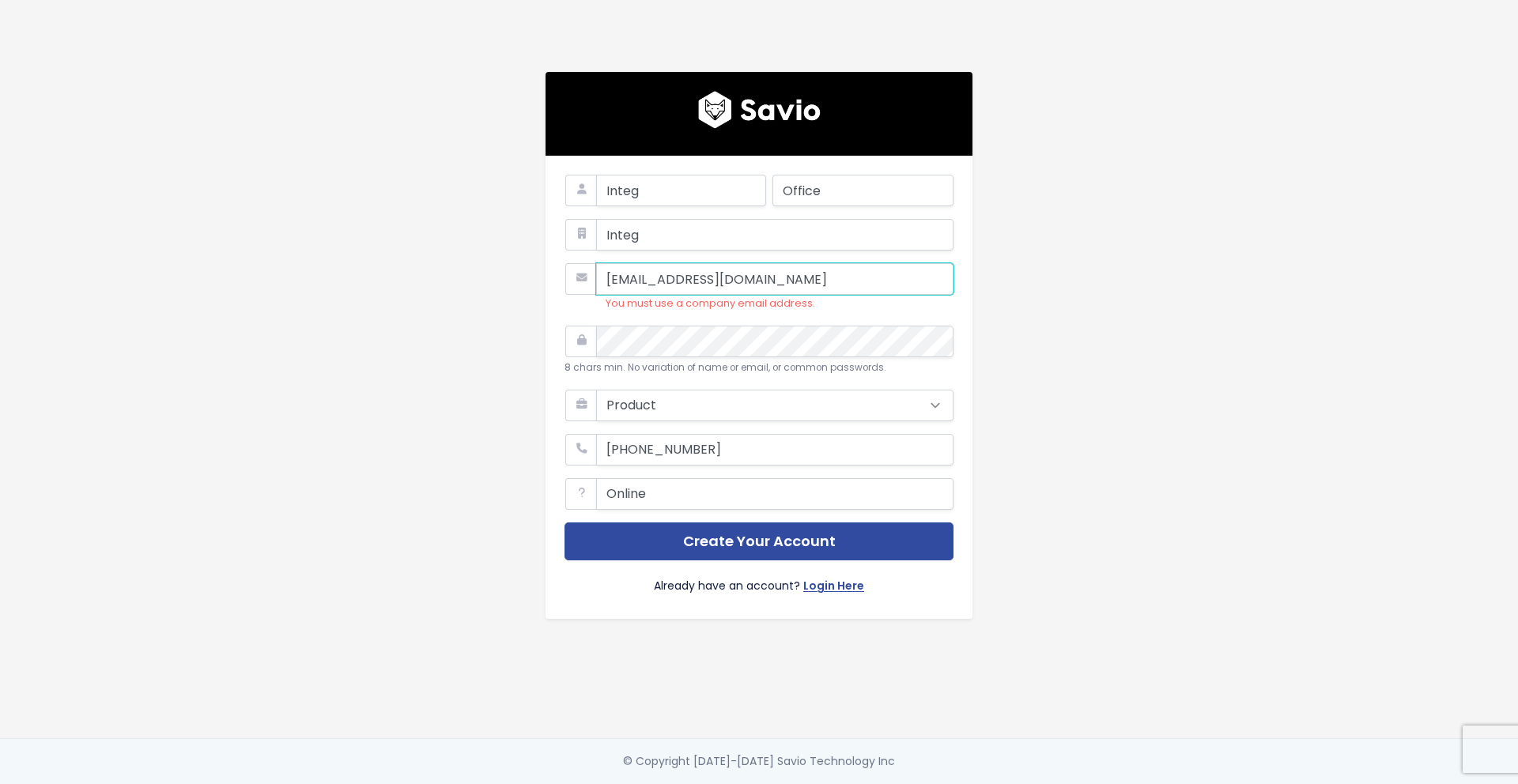
click at [748, 273] on input "[EMAIL_ADDRESS][DOMAIN_NAME]" at bounding box center [775, 279] width 357 height 31
click at [748, 273] on input "prabhuraamofficeuse@gmail.com" at bounding box center [775, 279] width 357 height 31
click at [730, 279] on input "prabhuraamofficeuse@gmail.com" at bounding box center [775, 279] width 357 height 31
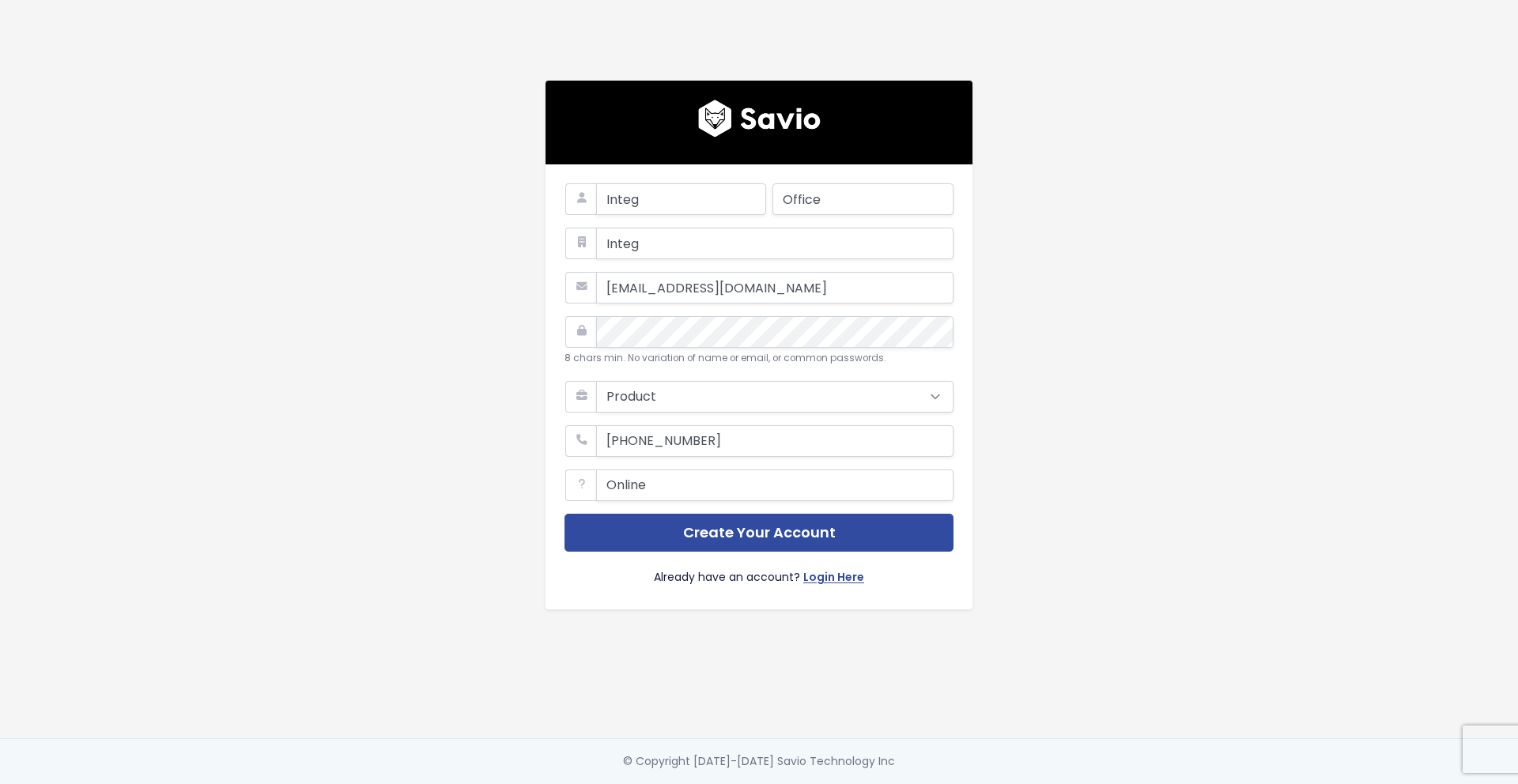
select select "PRODUCT"
click at [834, 584] on link "Login Here" at bounding box center [834, 578] width 61 height 23
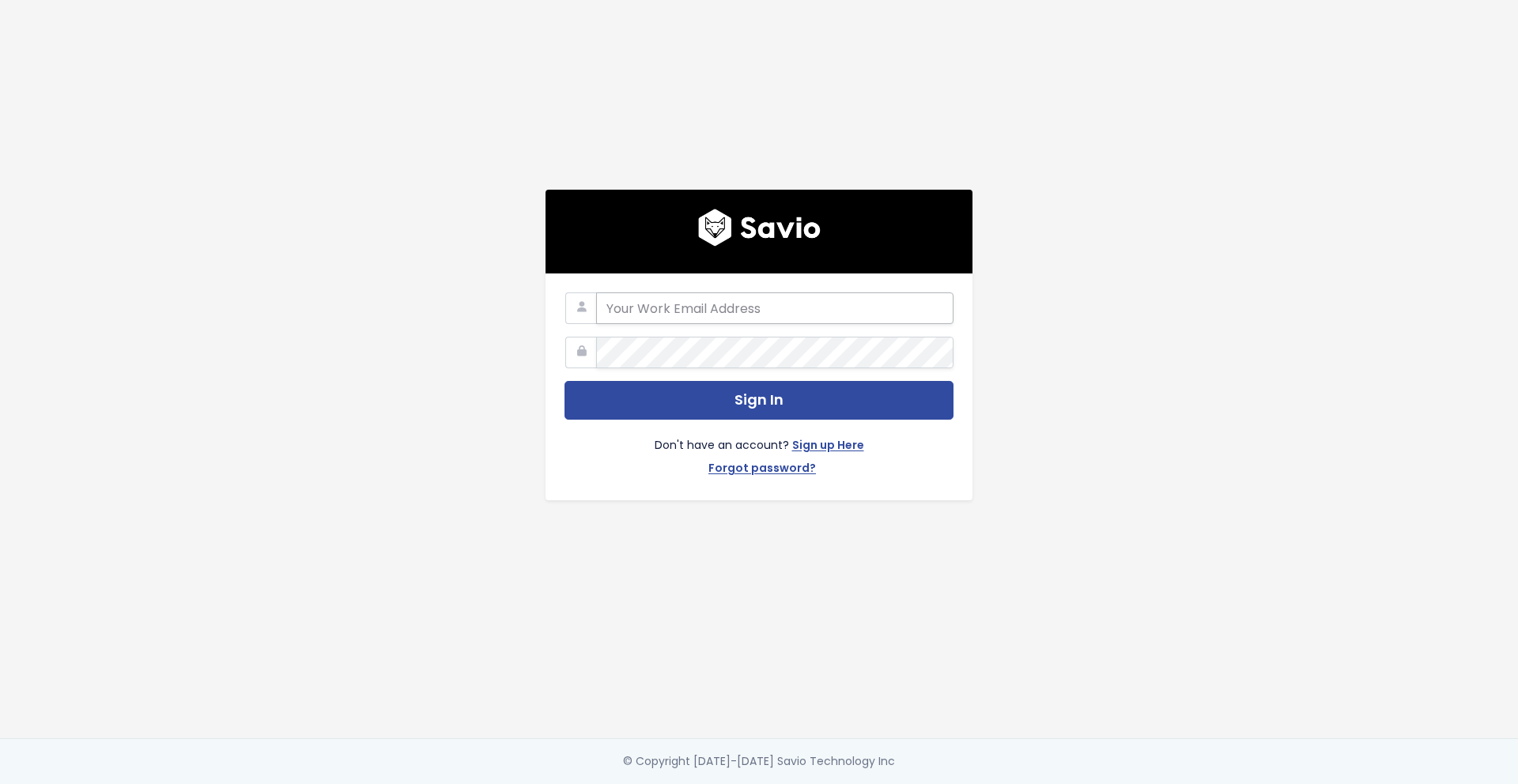
click at [725, 312] on input "email" at bounding box center [775, 307] width 357 height 31
type input "[EMAIL_ADDRESS][DOMAIN_NAME]"
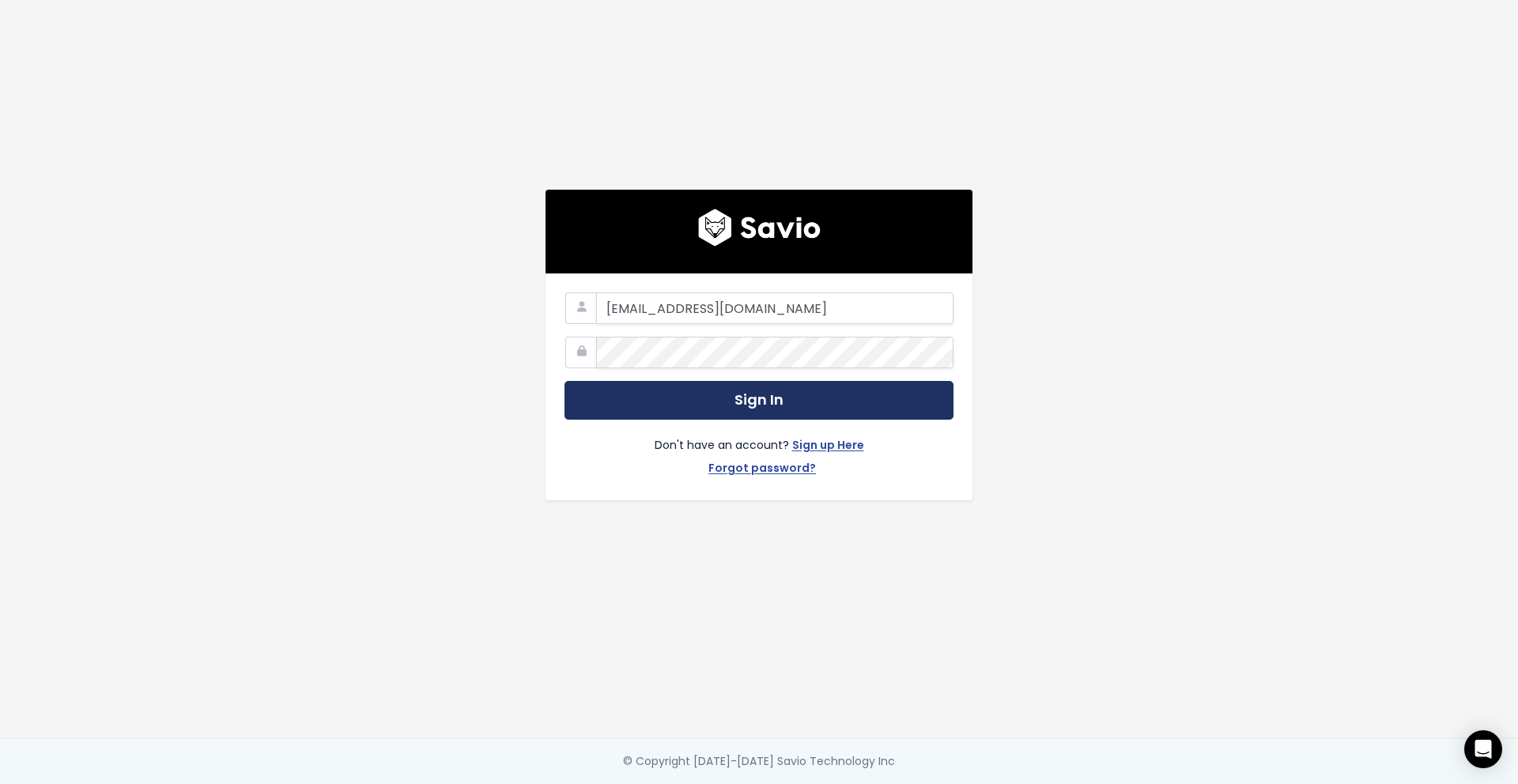
click at [695, 399] on button "Sign In" at bounding box center [758, 400] width 389 height 39
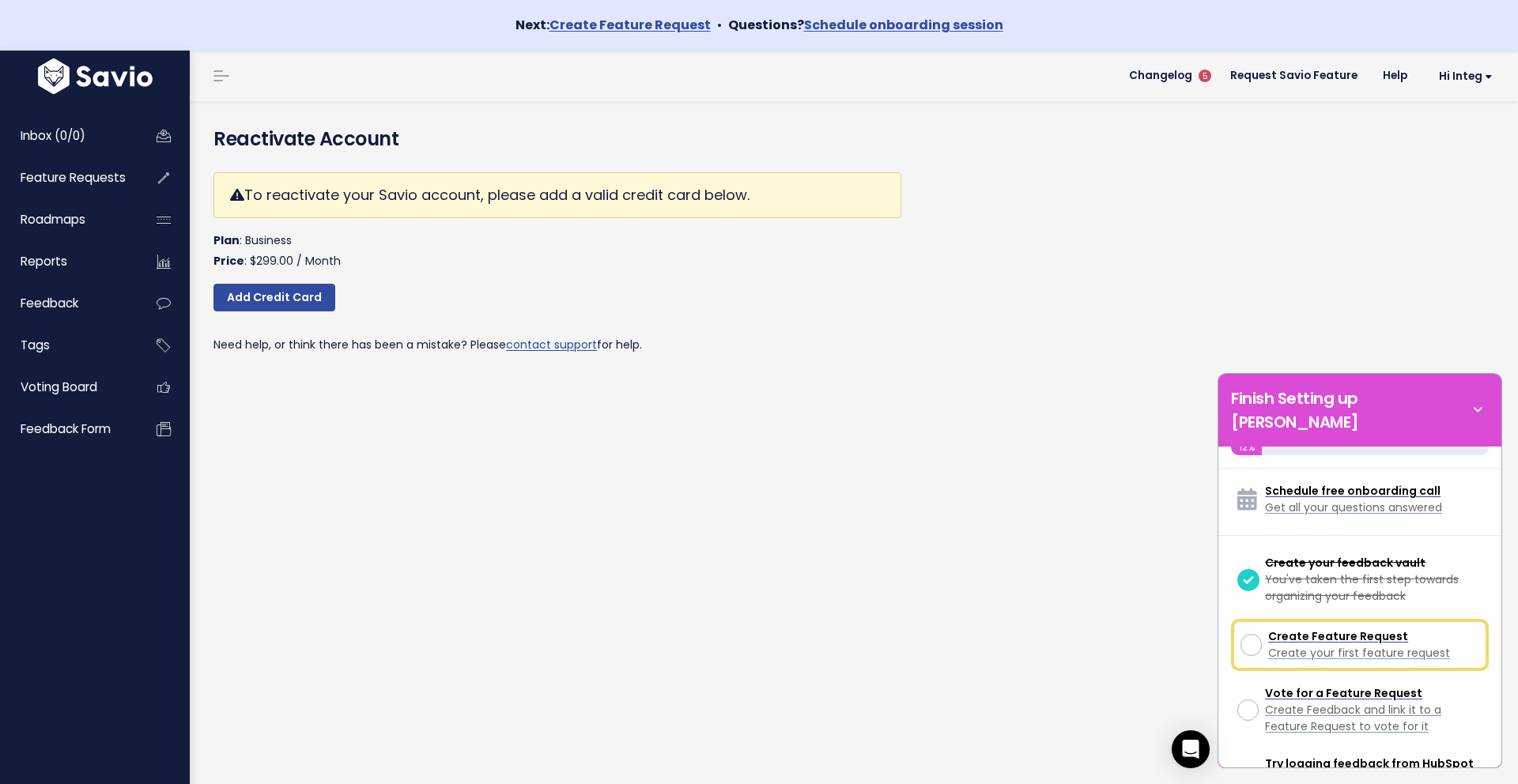
scroll to position [46, 0]
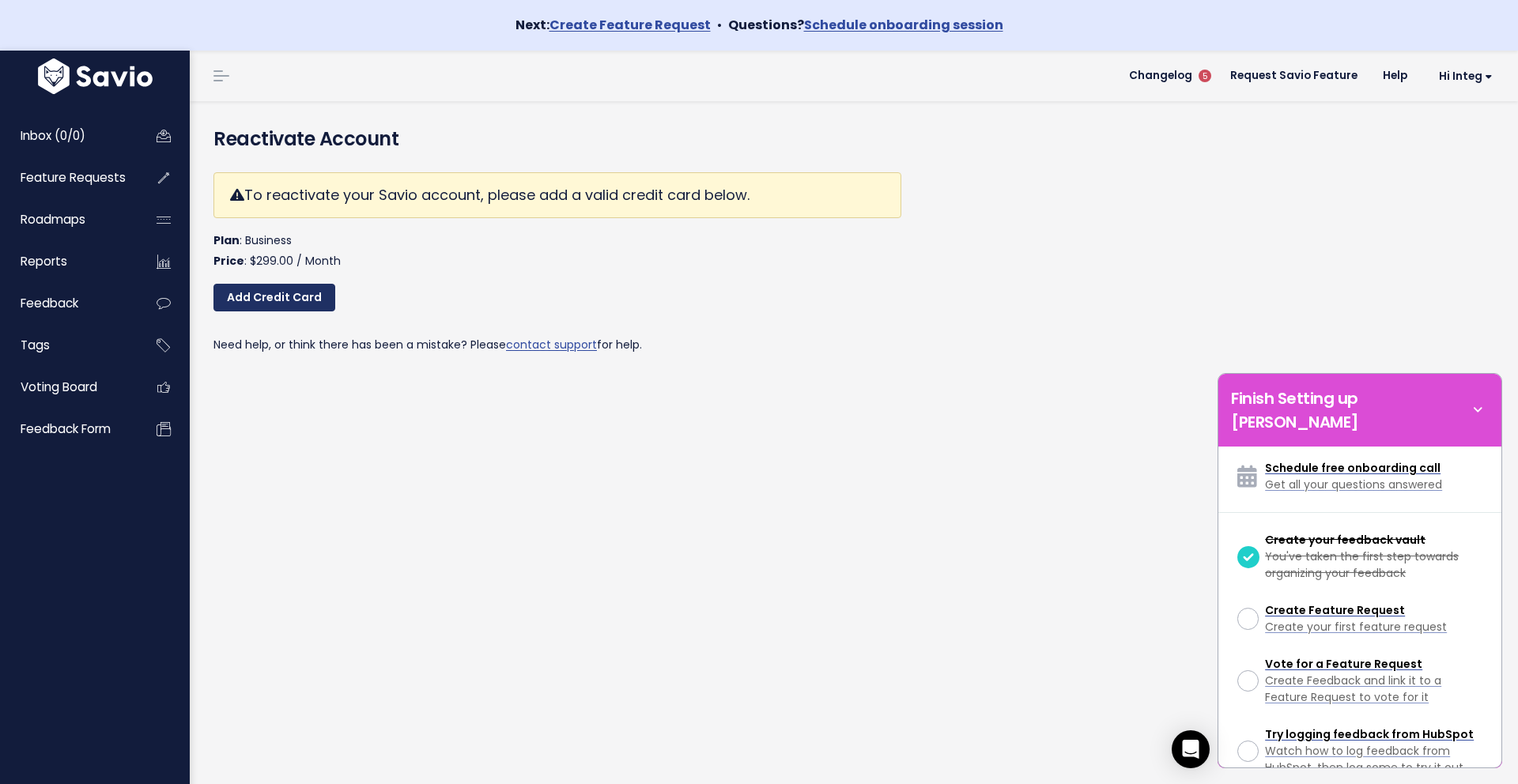
click at [295, 299] on link "Add Credit Card" at bounding box center [274, 298] width 122 height 29
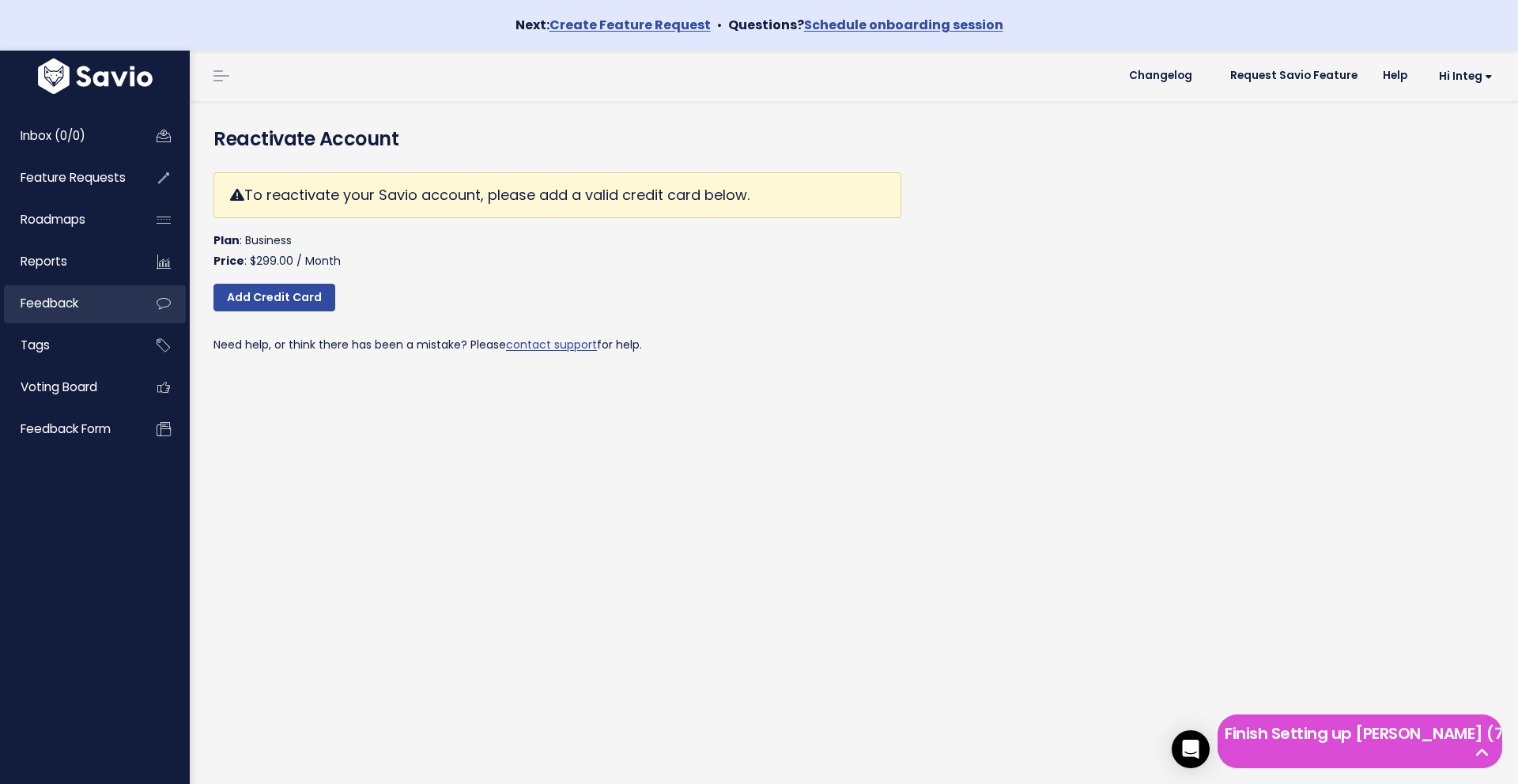
click at [85, 313] on link "Feedback" at bounding box center [68, 303] width 127 height 36
drag, startPoint x: 210, startPoint y: 136, endPoint x: 669, endPoint y: 392, distance: 525.6
click at [669, 392] on div "Reactivate Account To reactivate your Savio account, please add a valid credit …" at bounding box center [854, 467] width 1328 height 733
click at [812, 323] on div "To reactivate your Savio account, please add a valid credit card below. Plan : …" at bounding box center [557, 263] width 688 height 207
click at [1493, 77] on link "Hi integ" at bounding box center [1462, 76] width 86 height 25
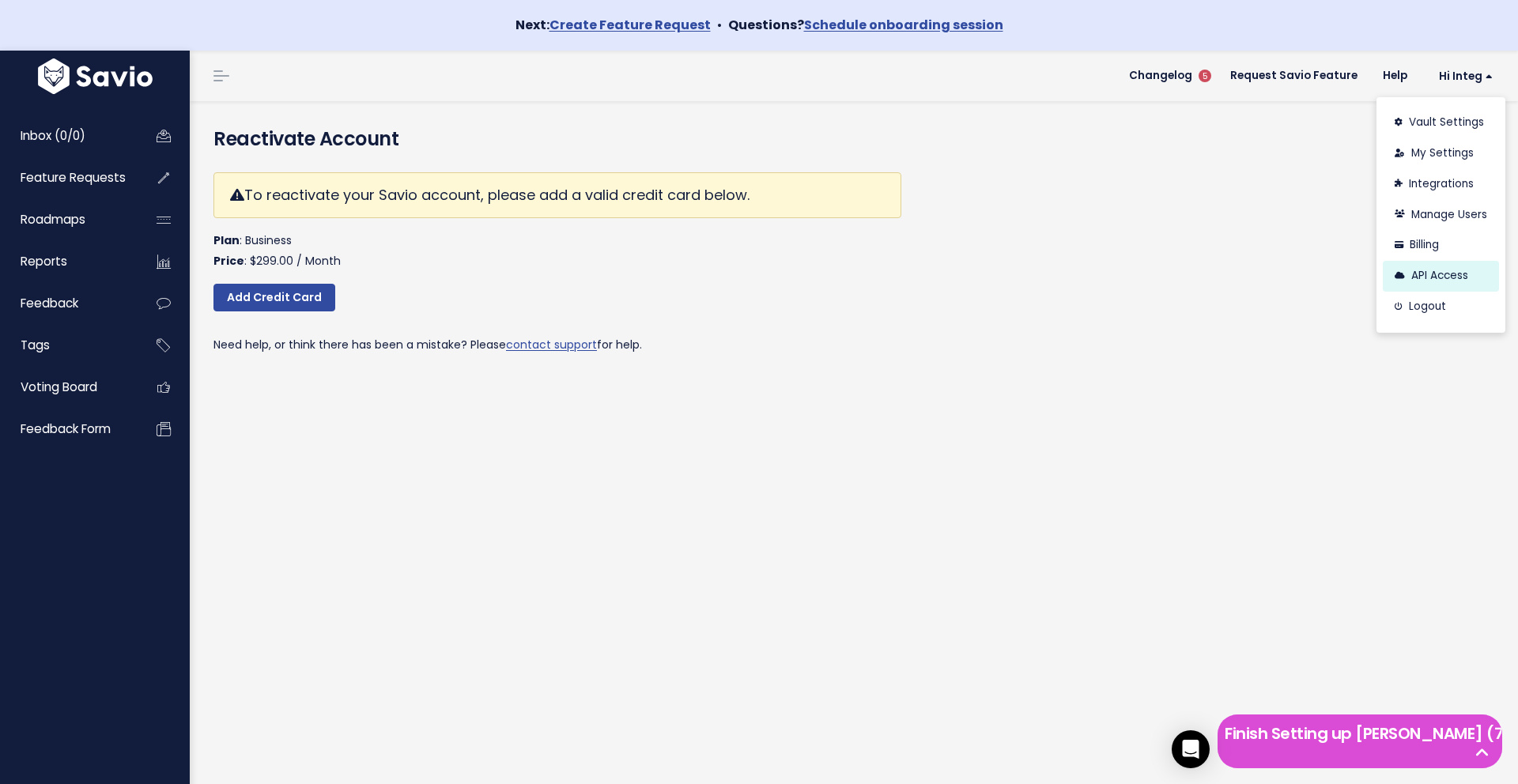
click at [1438, 272] on link "API Access" at bounding box center [1440, 276] width 116 height 30
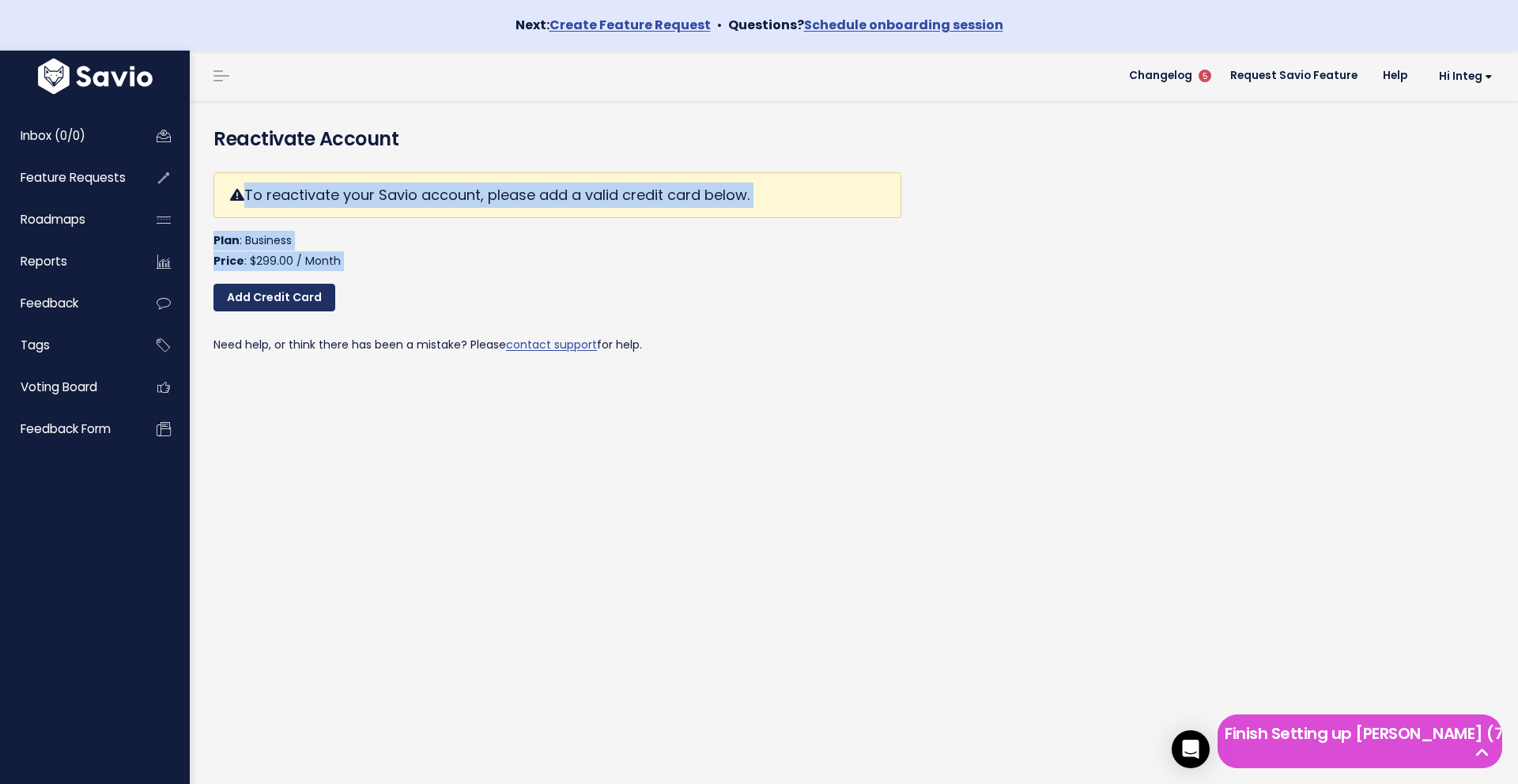
drag, startPoint x: 236, startPoint y: 183, endPoint x: 315, endPoint y: 290, distance: 133.0
click at [315, 290] on div "To reactivate your Savio account, please add a valid credit card below. Plan : …" at bounding box center [557, 263] width 688 height 207
click at [309, 302] on link "Add Credit Card" at bounding box center [274, 298] width 122 height 29
